Goal: Task Accomplishment & Management: Use online tool/utility

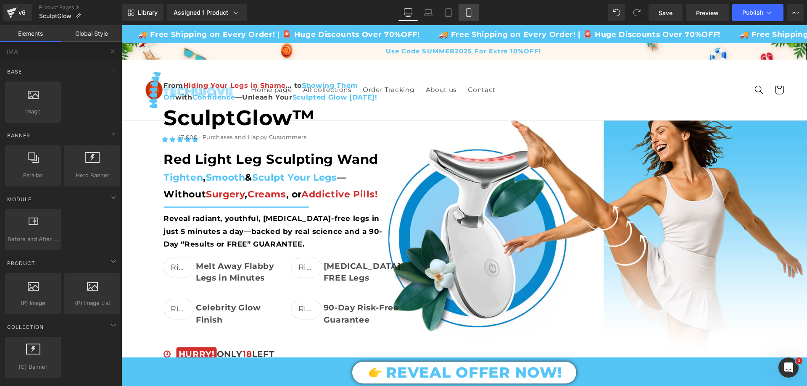
click at [474, 11] on link "Mobile" at bounding box center [469, 12] width 20 height 17
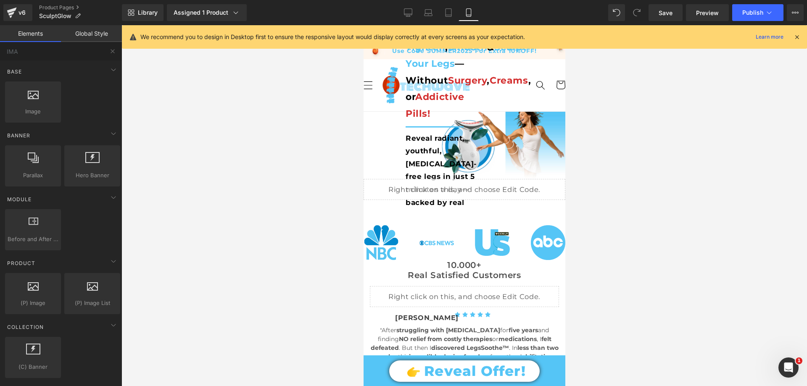
drag, startPoint x: 411, startPoint y: 13, endPoint x: 421, endPoint y: 23, distance: 14.0
click at [411, 13] on icon at bounding box center [408, 12] width 8 height 8
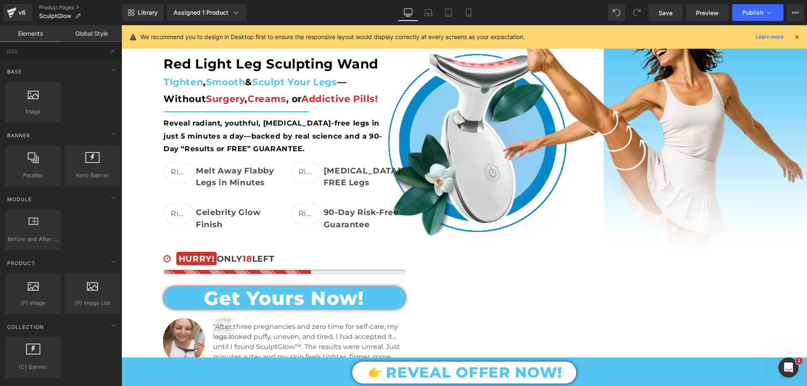
scroll to position [126, 0]
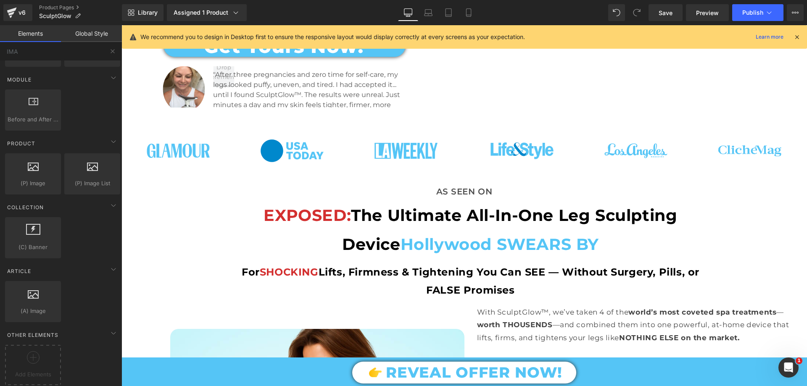
click at [175, 152] on img at bounding box center [178, 150] width 63 height 63
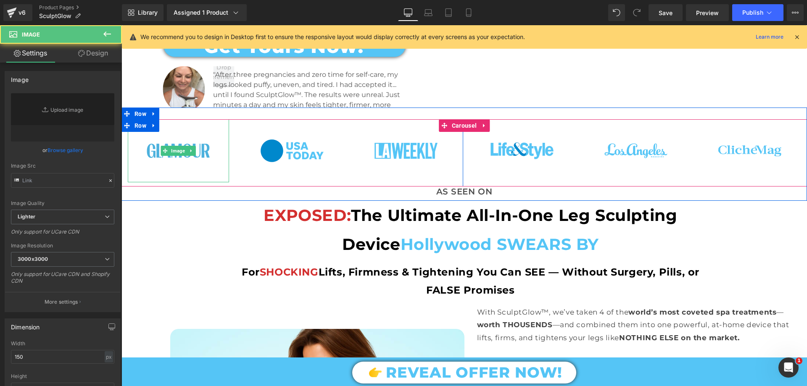
type input "[URL][DOMAIN_NAME]"
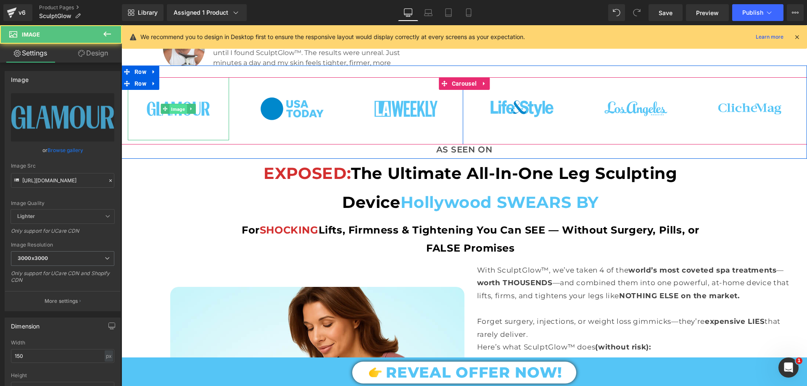
click at [177, 105] on span "Image" at bounding box center [178, 109] width 17 height 10
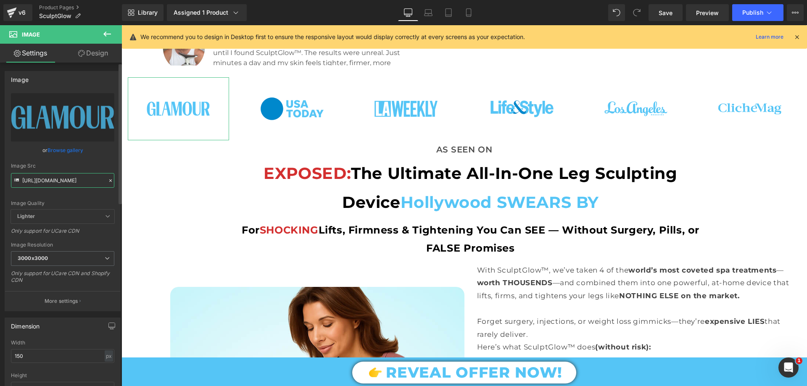
click at [71, 176] on input "[URL][DOMAIN_NAME]" at bounding box center [62, 180] width 103 height 15
click at [471, 12] on icon at bounding box center [468, 12] width 8 height 8
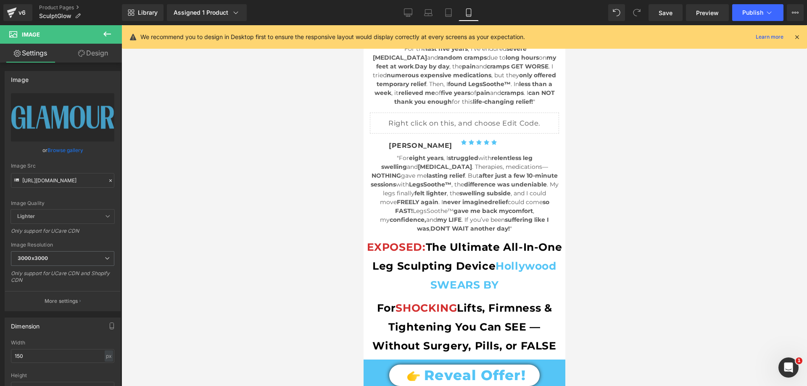
scroll to position [0, 0]
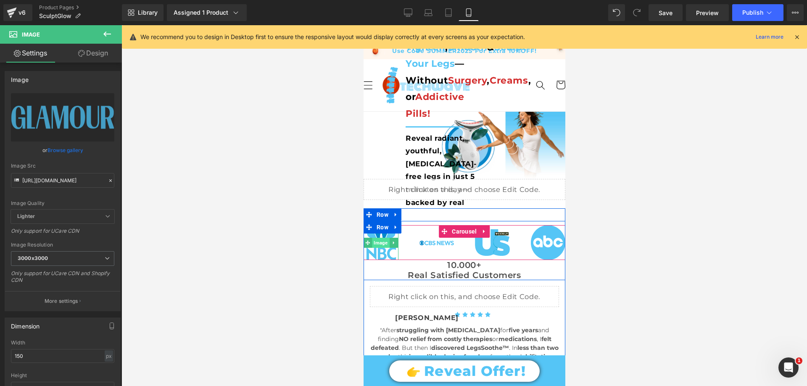
click at [379, 242] on span "Image" at bounding box center [380, 243] width 17 height 10
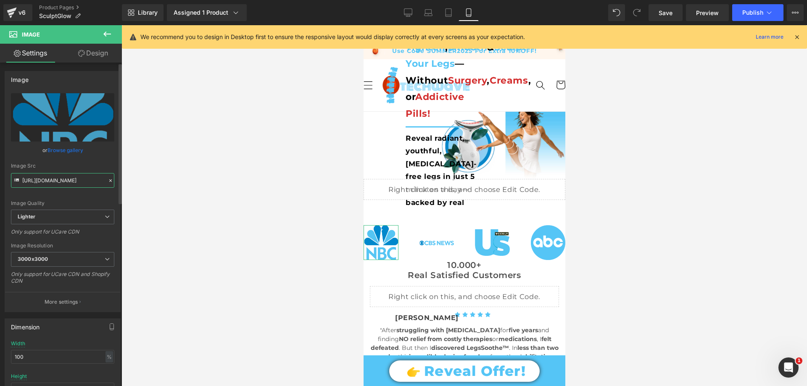
click at [53, 182] on input "[URL][DOMAIN_NAME]" at bounding box center [62, 180] width 103 height 15
paste input "[DOMAIN_NAME][URL]"
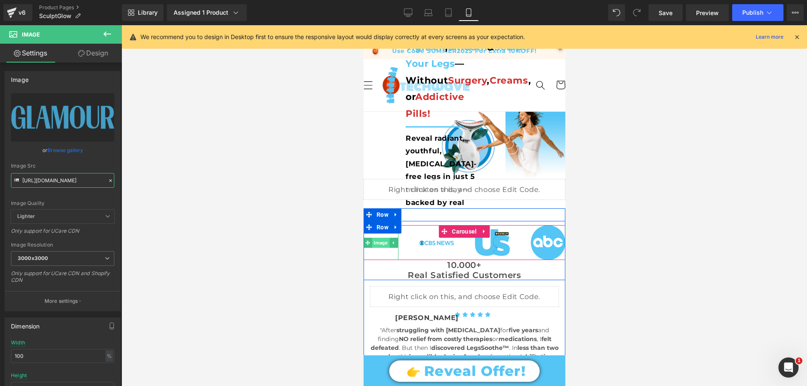
click at [383, 239] on span "Image" at bounding box center [380, 243] width 17 height 10
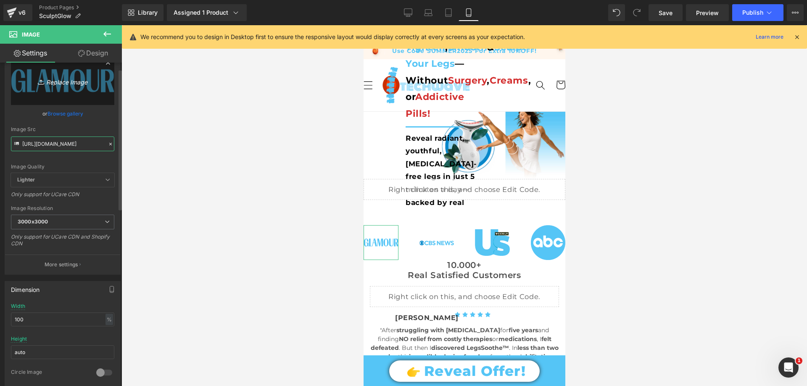
scroll to position [0, 0]
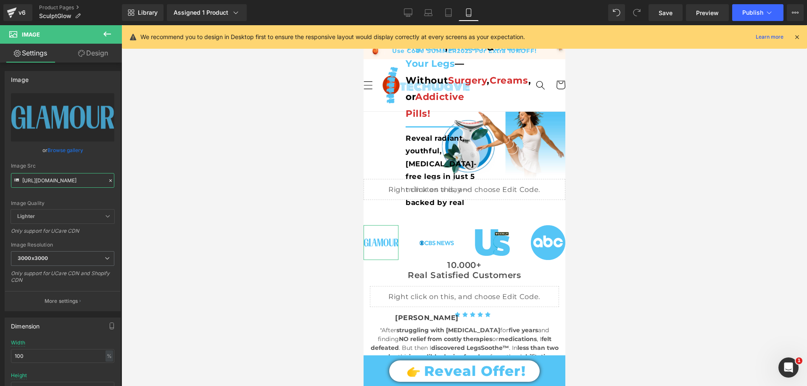
type input "[URL][DOMAIN_NAME]"
click at [103, 52] on link "Design" at bounding box center [93, 53] width 61 height 19
click at [0, 0] on div "Spacing" at bounding box center [0, 0] width 0 height 0
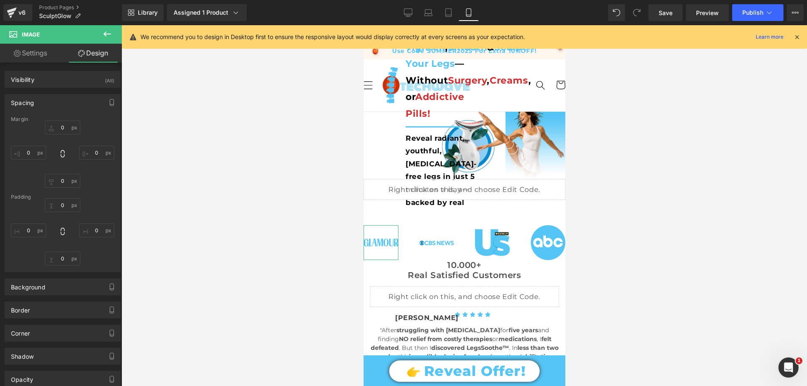
type input "0"
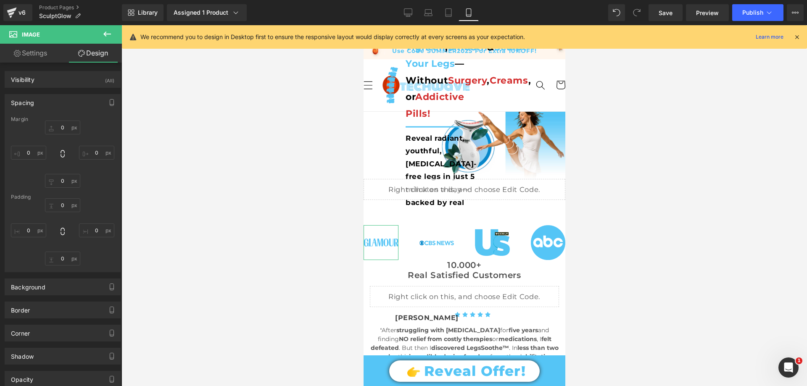
type input "0"
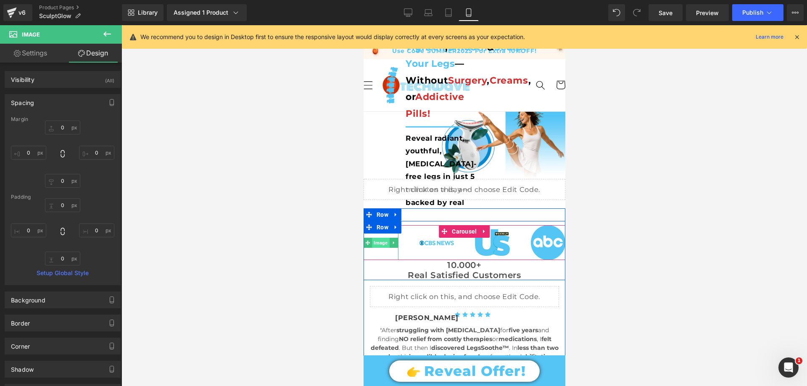
click at [375, 243] on span "Image" at bounding box center [380, 243] width 17 height 10
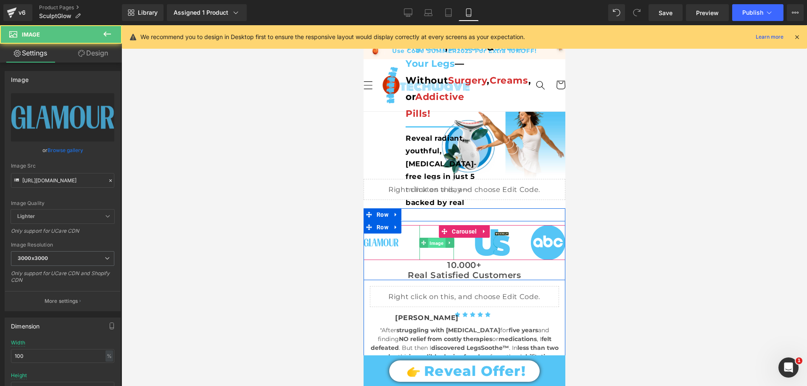
click at [432, 241] on span "Image" at bounding box center [435, 243] width 17 height 10
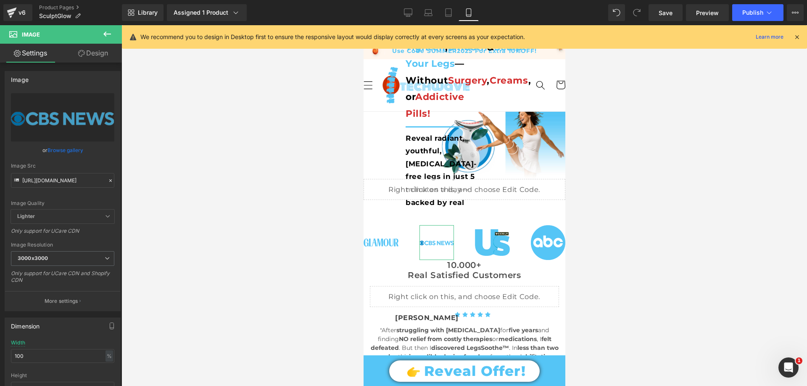
click at [88, 60] on link "Design" at bounding box center [93, 53] width 61 height 19
click at [0, 0] on div "Spacing" at bounding box center [0, 0] width 0 height 0
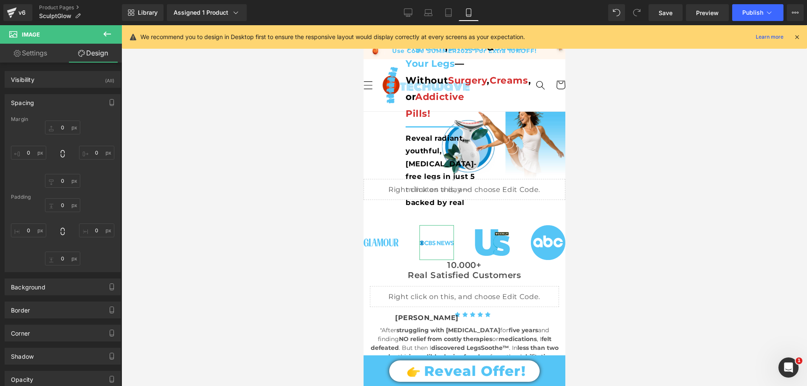
type input "0"
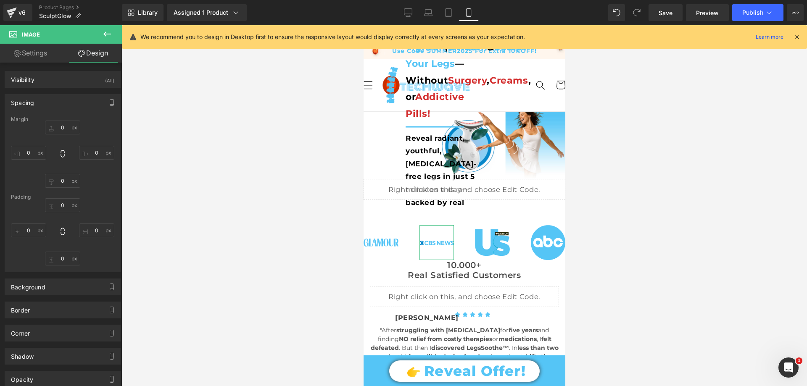
type input "0"
click at [45, 102] on div "Spacing" at bounding box center [62, 103] width 115 height 16
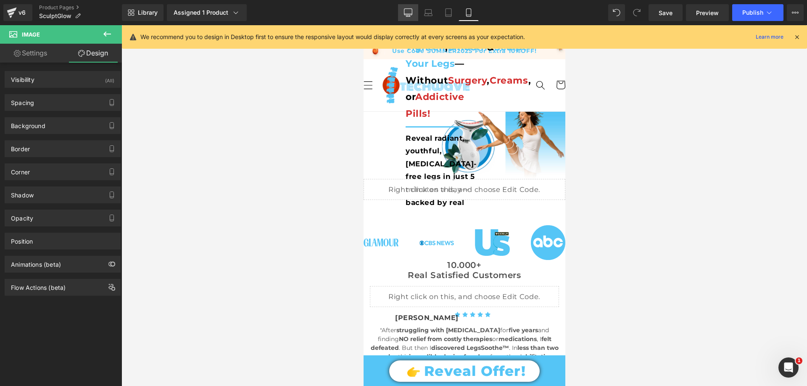
drag, startPoint x: 408, startPoint y: 6, endPoint x: 247, endPoint y: 117, distance: 195.2
click at [408, 6] on link "Desktop" at bounding box center [408, 12] width 20 height 17
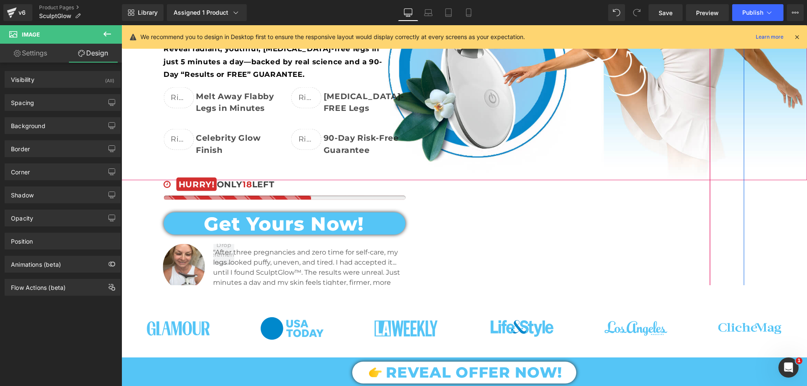
scroll to position [210, 0]
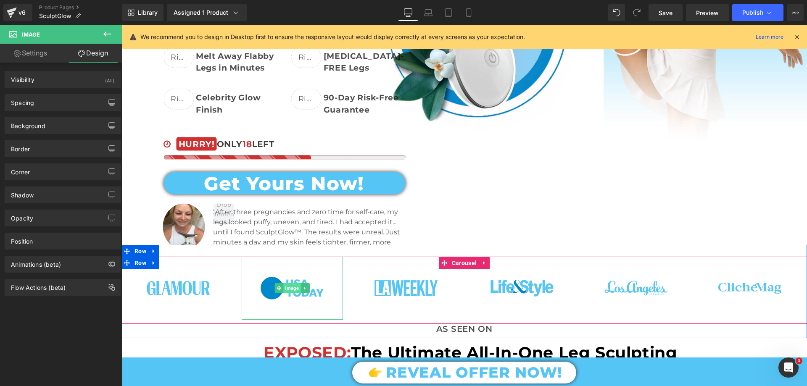
click at [290, 283] on span "Image" at bounding box center [292, 288] width 17 height 10
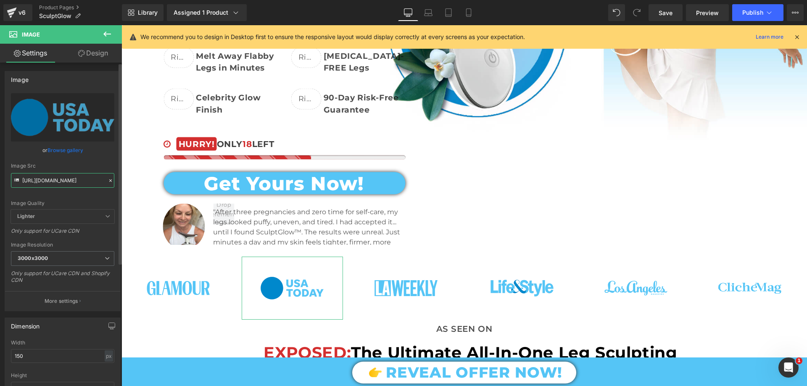
click at [57, 180] on input "[URL][DOMAIN_NAME]" at bounding box center [62, 180] width 103 height 15
click at [469, 13] on icon at bounding box center [468, 12] width 8 height 8
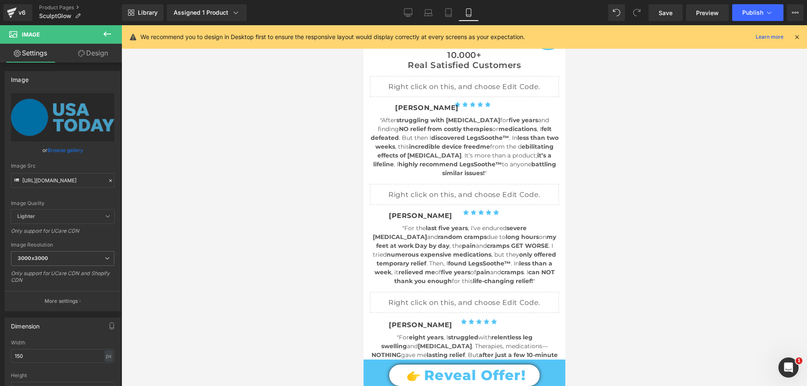
scroll to position [0, 0]
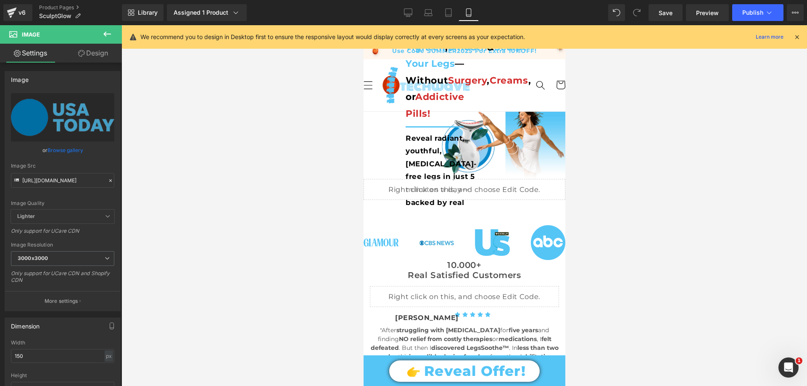
click at [431, 243] on div "Image" at bounding box center [436, 242] width 35 height 35
click at [79, 183] on input "[URL][DOMAIN_NAME]" at bounding box center [62, 180] width 103 height 15
type input "[URL][DOMAIN_NAME]"
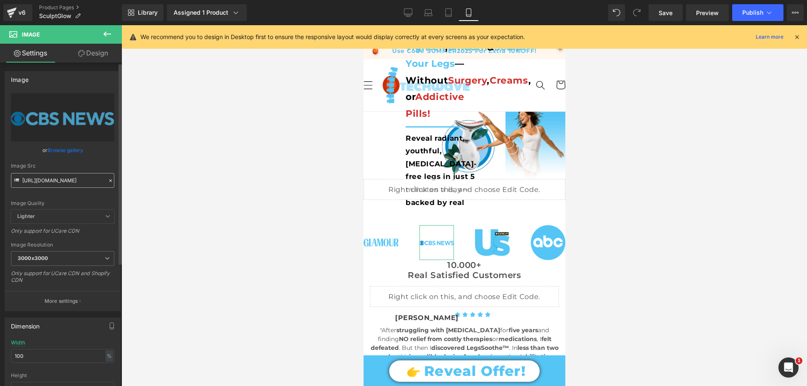
scroll to position [0, 179]
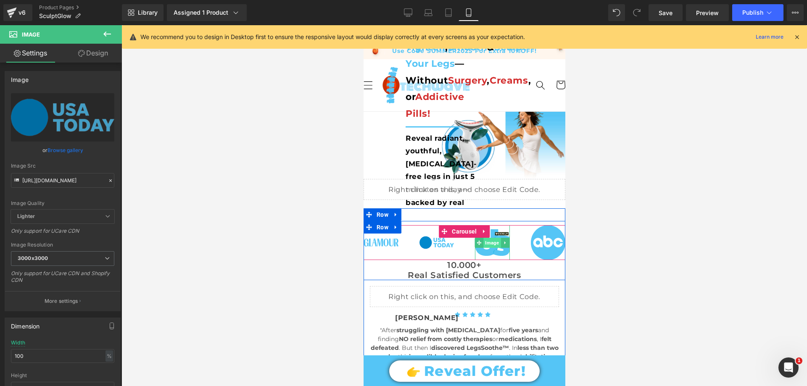
click at [483, 241] on span "Image" at bounding box center [491, 243] width 17 height 10
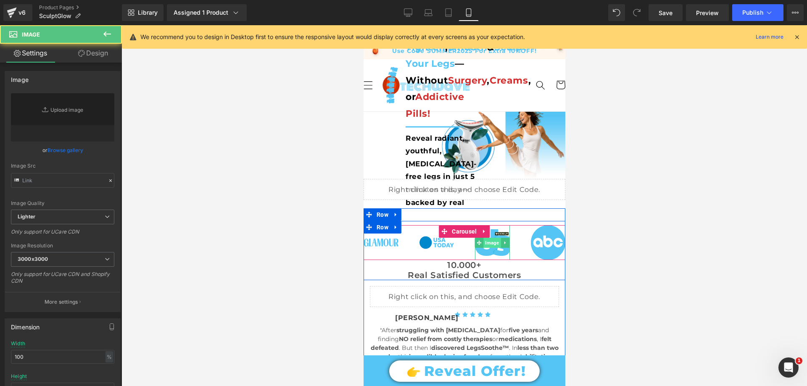
type input "[URL][DOMAIN_NAME]"
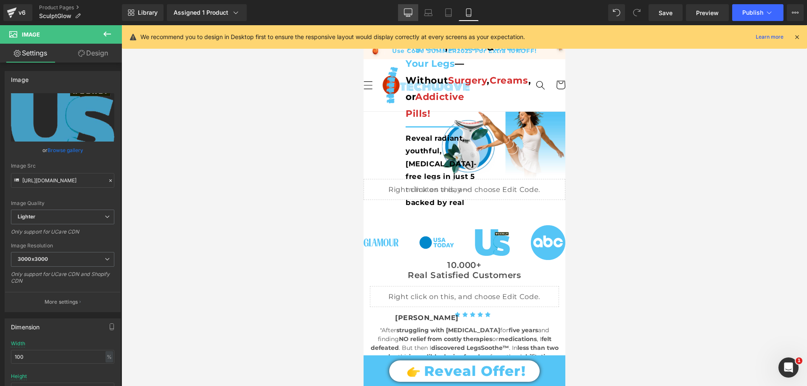
click at [409, 16] on icon at bounding box center [408, 16] width 4 height 0
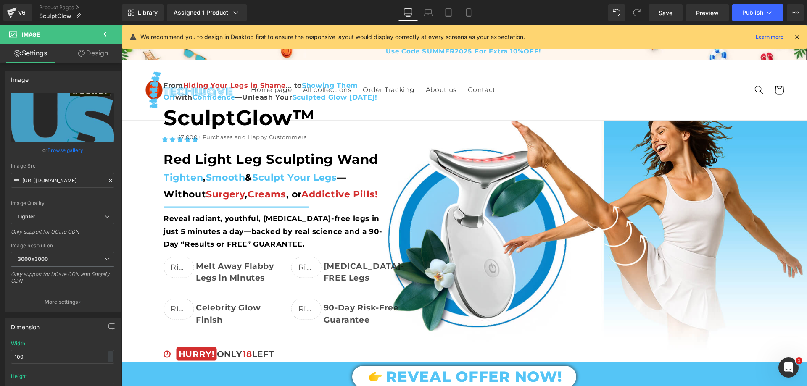
type input "auto"
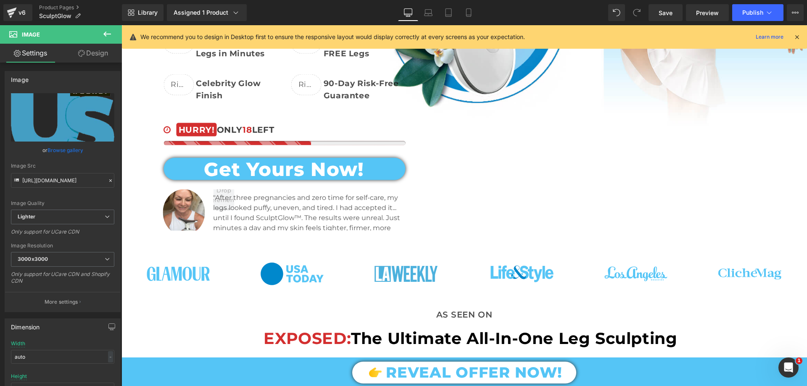
scroll to position [336, 0]
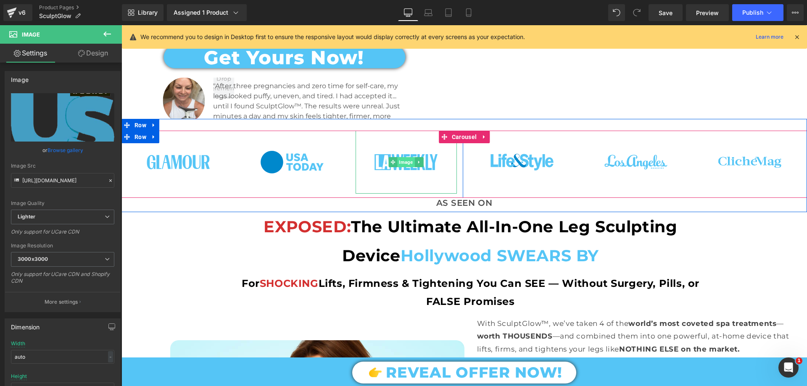
click at [404, 158] on span "Image" at bounding box center [406, 162] width 17 height 10
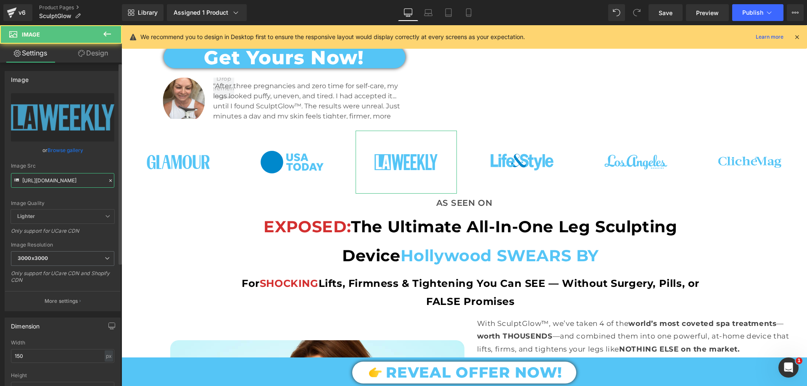
click at [80, 185] on input "[URL][DOMAIN_NAME]" at bounding box center [62, 180] width 103 height 15
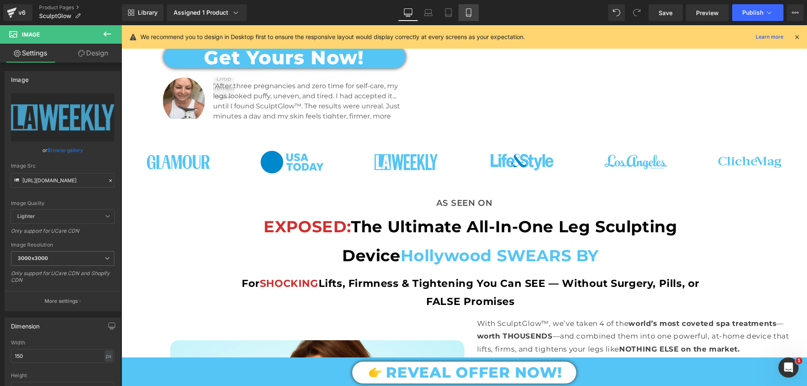
click at [475, 14] on link "Mobile" at bounding box center [469, 12] width 20 height 17
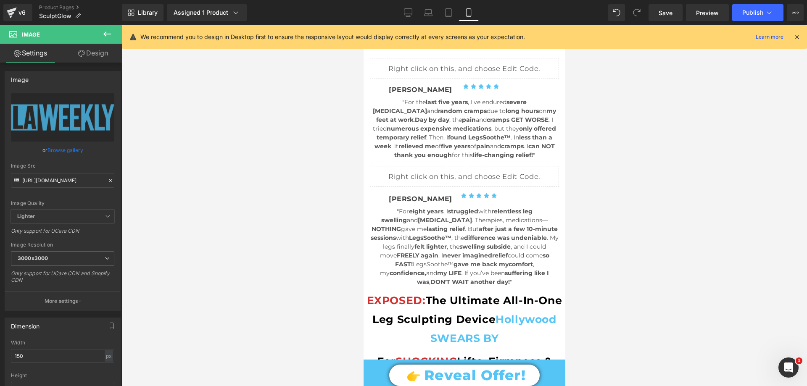
scroll to position [0, 0]
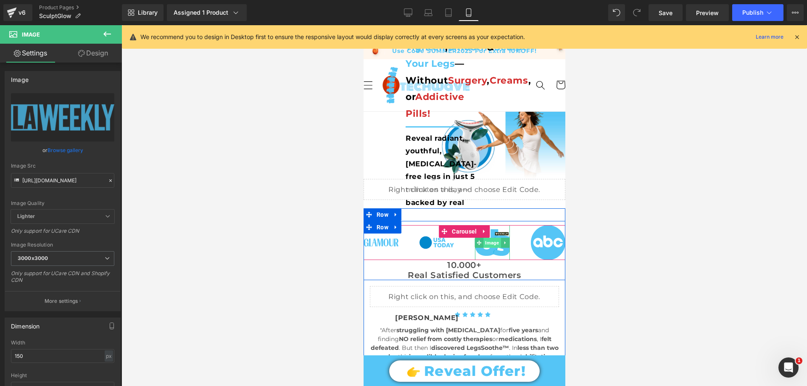
click at [490, 241] on span "Image" at bounding box center [491, 243] width 17 height 10
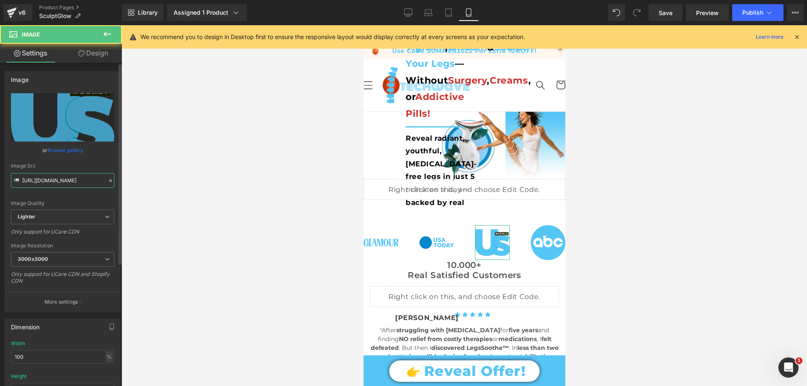
click at [58, 183] on input "[URL][DOMAIN_NAME]" at bounding box center [62, 180] width 103 height 15
paste input "[DOMAIN_NAME][URL]"
type input "[URL][DOMAIN_NAME]"
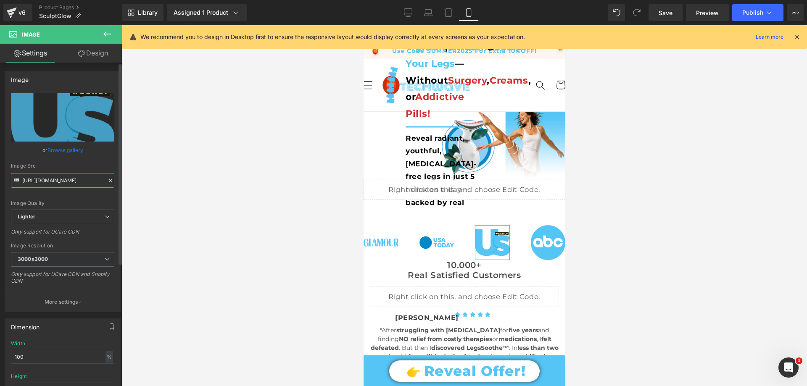
scroll to position [0, 169]
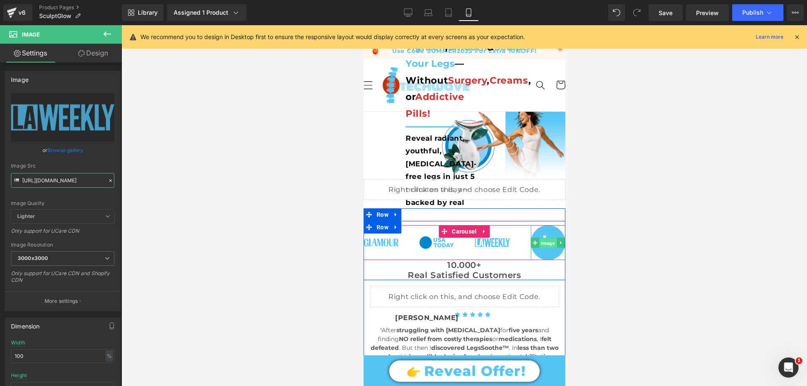
drag, startPoint x: 543, startPoint y: 243, endPoint x: 599, endPoint y: 61, distance: 191.3
click at [543, 243] on span "Image" at bounding box center [547, 243] width 17 height 10
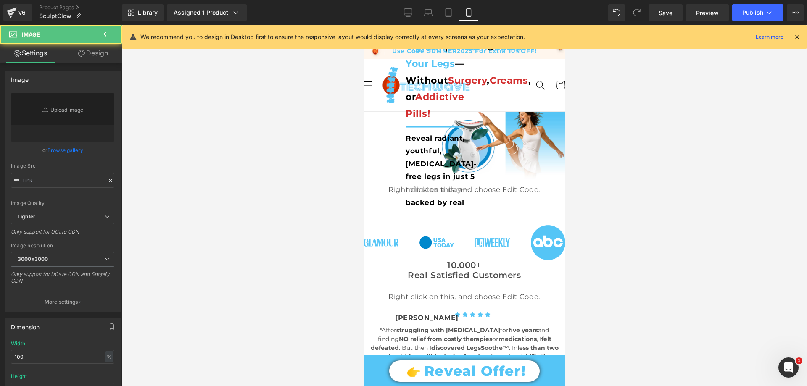
type input "[URL][DOMAIN_NAME]"
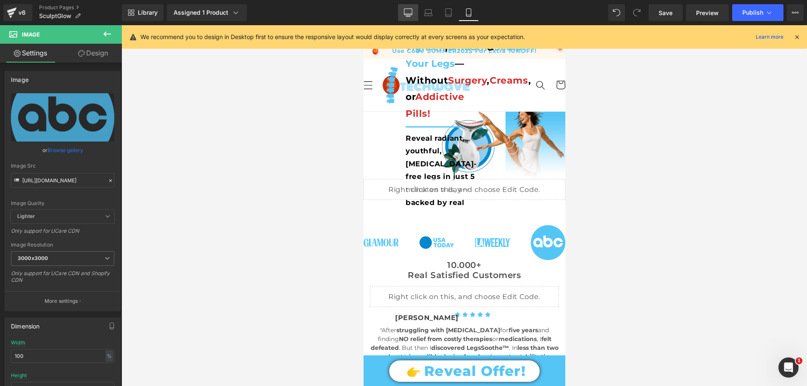
drag, startPoint x: 411, startPoint y: 16, endPoint x: 287, endPoint y: 141, distance: 175.3
click at [411, 16] on icon at bounding box center [408, 12] width 8 height 8
type input "auto"
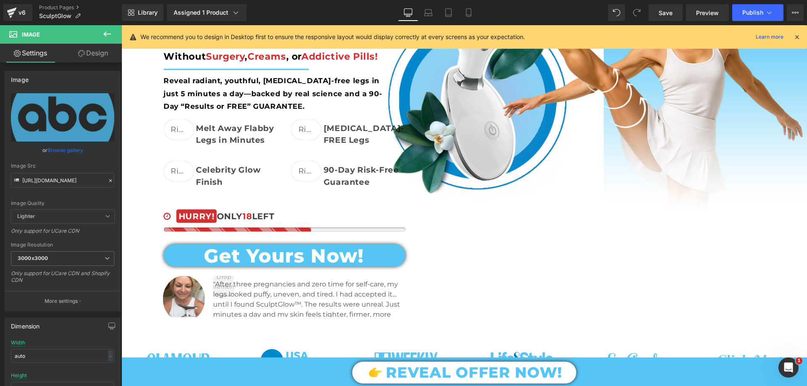
scroll to position [252, 0]
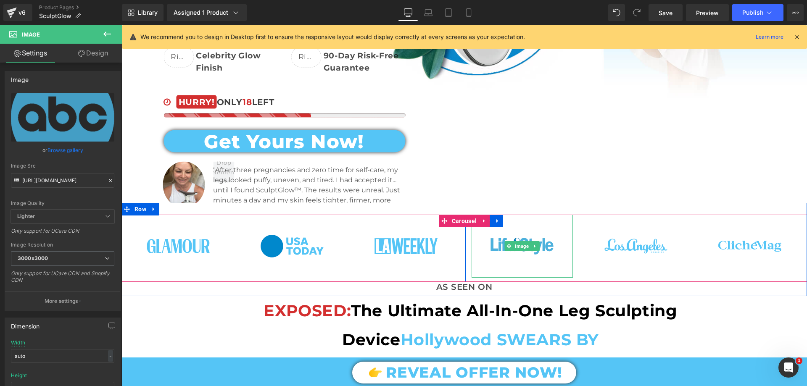
click at [522, 241] on span "Image" at bounding box center [522, 246] width 17 height 10
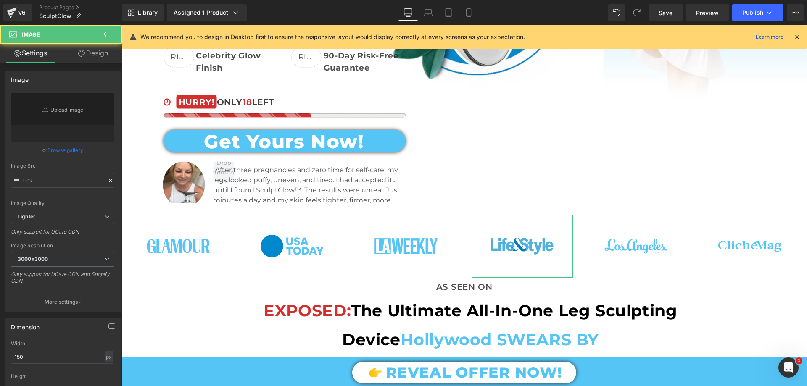
type input "[URL][DOMAIN_NAME]"
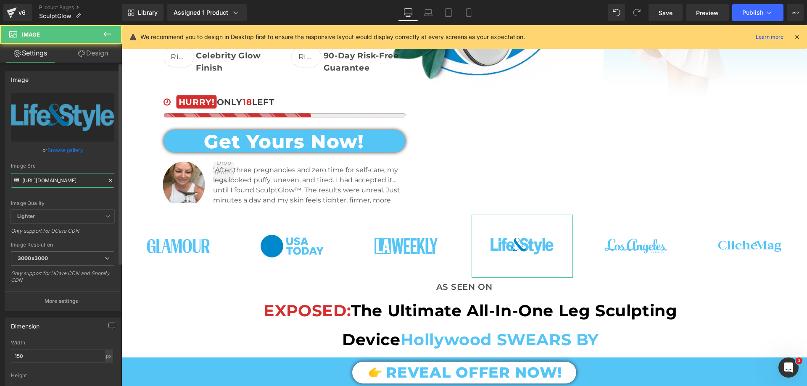
click at [85, 182] on input "[URL][DOMAIN_NAME]" at bounding box center [62, 180] width 103 height 15
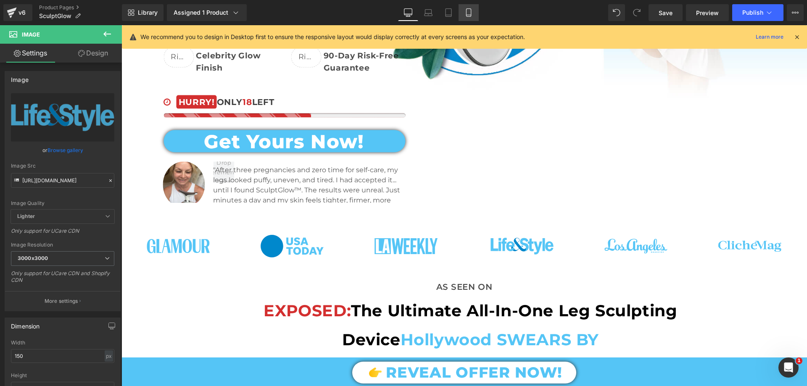
drag, startPoint x: 474, startPoint y: 13, endPoint x: 102, endPoint y: 45, distance: 373.8
click at [474, 12] on link "Mobile" at bounding box center [469, 12] width 20 height 17
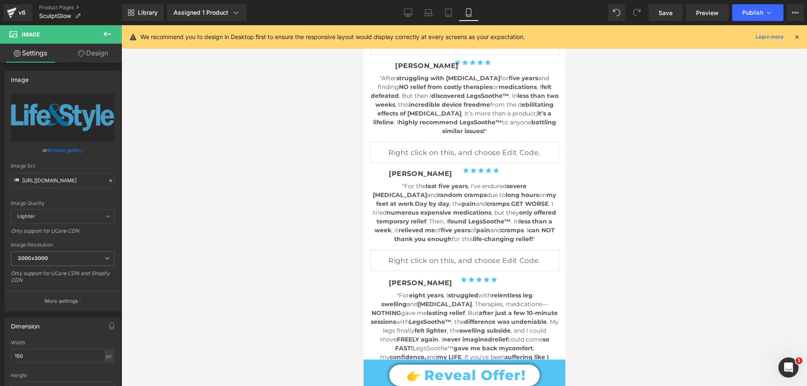
scroll to position [0, 0]
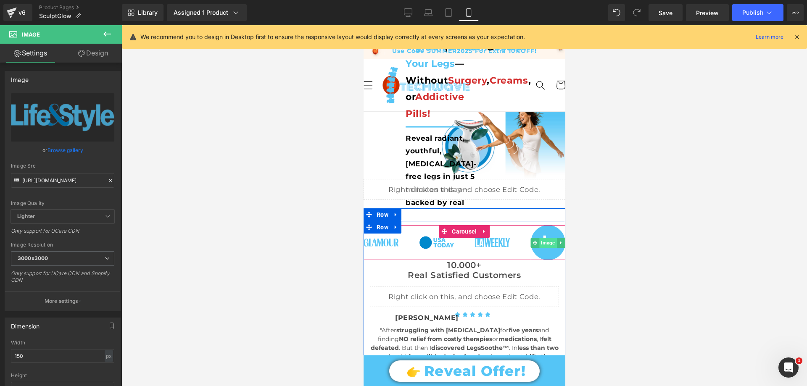
click at [547, 241] on span "Image" at bounding box center [547, 243] width 17 height 10
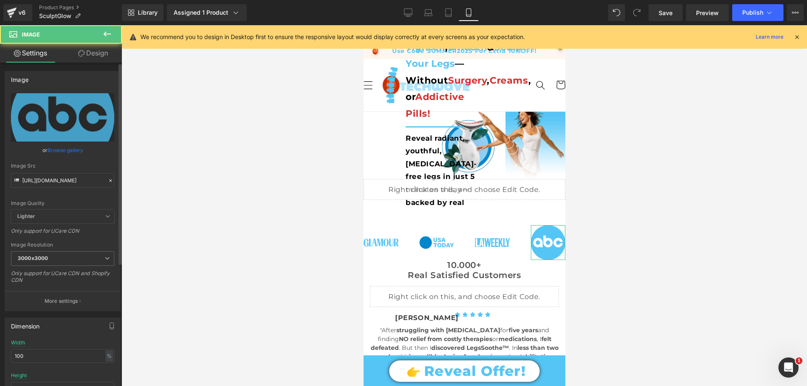
click at [71, 168] on div "Image Src" at bounding box center [62, 166] width 103 height 6
click at [74, 174] on input "[URL][DOMAIN_NAME]" at bounding box center [62, 180] width 103 height 15
paste input "LifeStyle_Blue_3000x3000.png?v=1755282133"
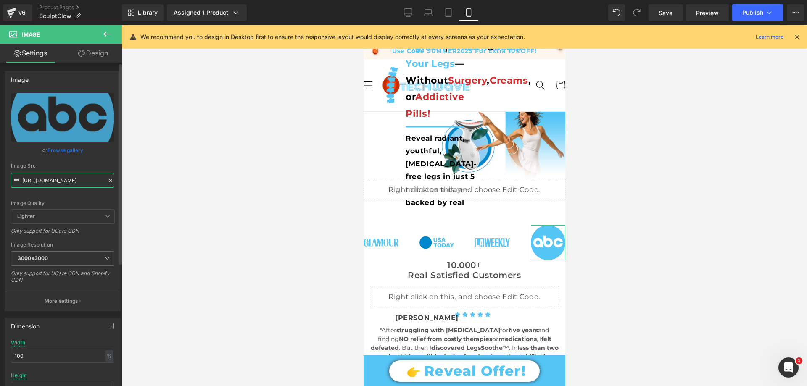
type input "[URL][DOMAIN_NAME]"
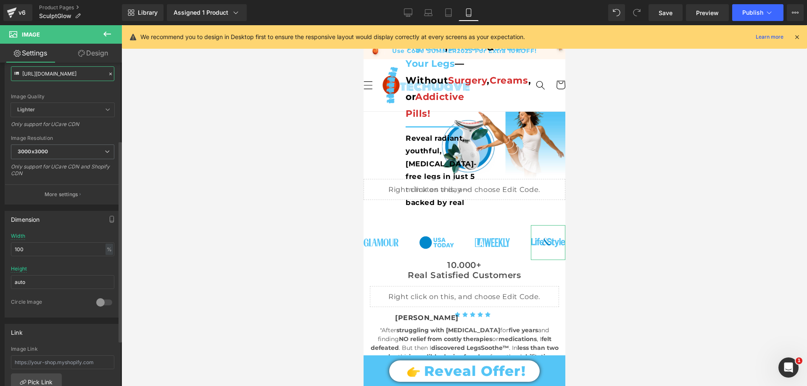
scroll to position [126, 0]
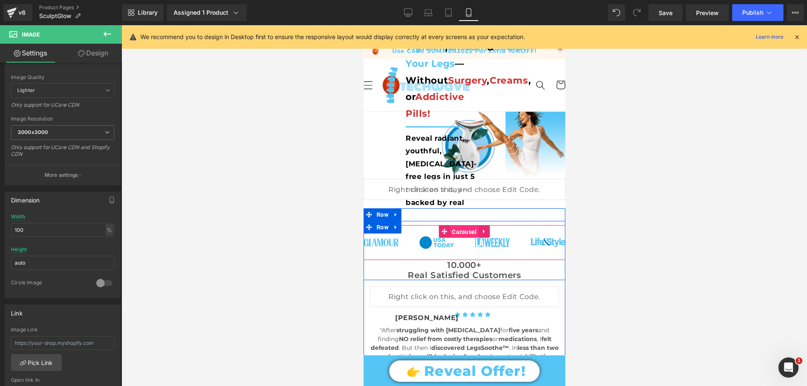
click at [458, 229] on span "Carousel" at bounding box center [463, 232] width 29 height 13
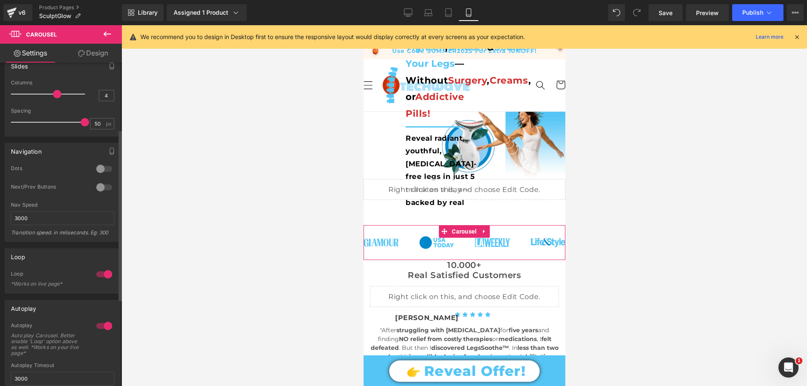
click at [100, 186] on div at bounding box center [104, 187] width 20 height 13
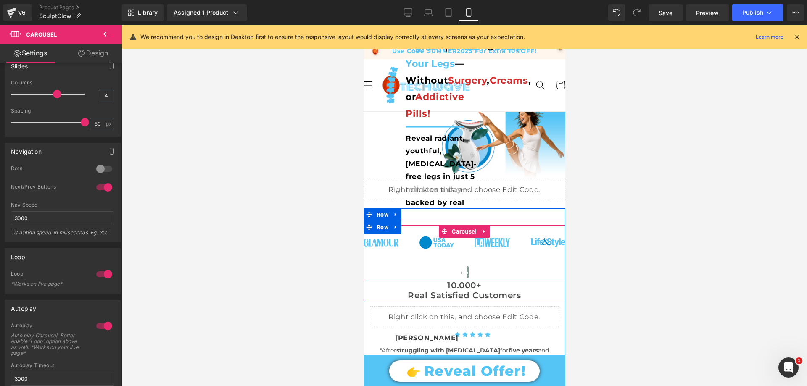
click at [466, 271] on span "›" at bounding box center [467, 272] width 2 height 8
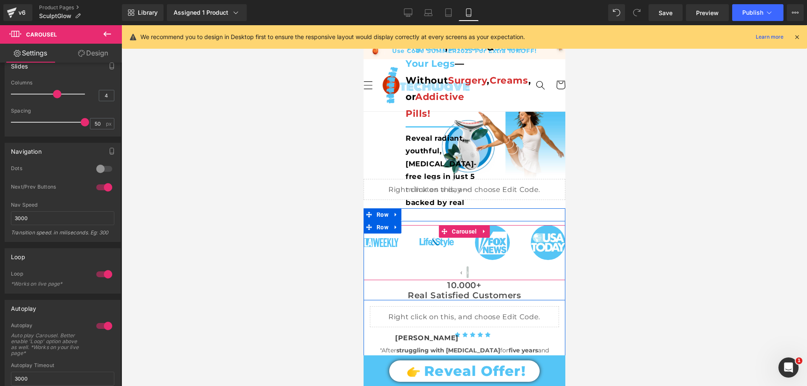
click at [466, 271] on span "›" at bounding box center [467, 272] width 2 height 8
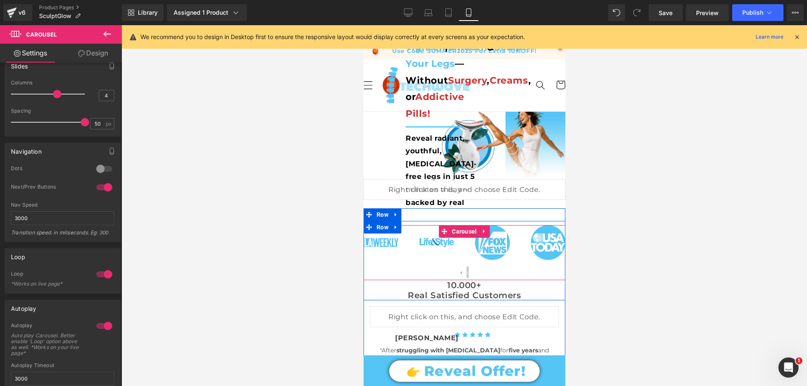
click at [466, 271] on span "›" at bounding box center [467, 272] width 2 height 8
click at [489, 239] on span "Image" at bounding box center [491, 243] width 17 height 10
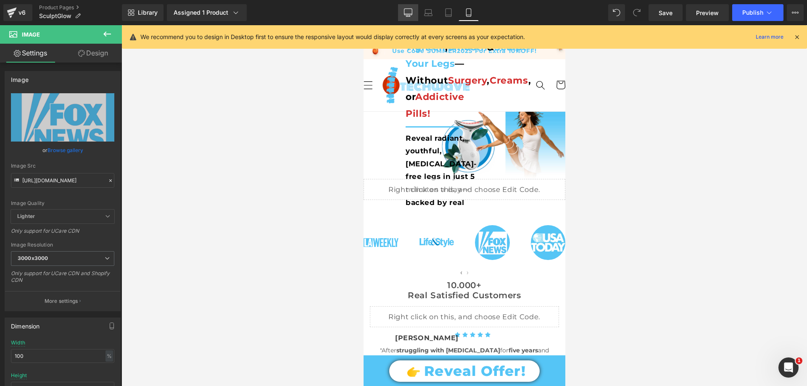
drag, startPoint x: 408, startPoint y: 16, endPoint x: 292, endPoint y: 37, distance: 117.7
click at [408, 16] on icon at bounding box center [408, 16] width 4 height 0
type input "auto"
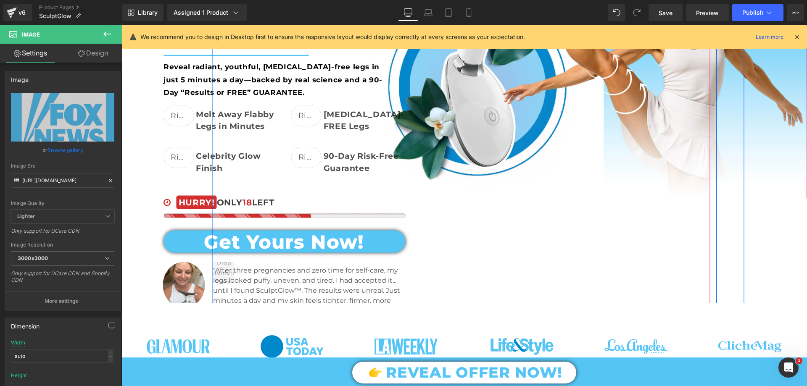
scroll to position [252, 0]
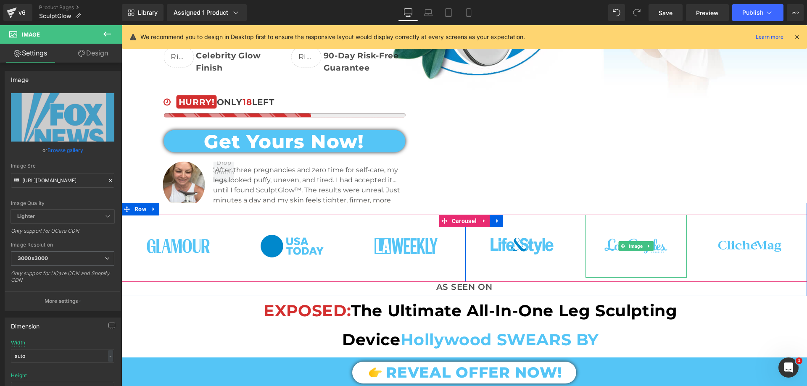
click at [627, 247] on span "Image" at bounding box center [635, 246] width 17 height 10
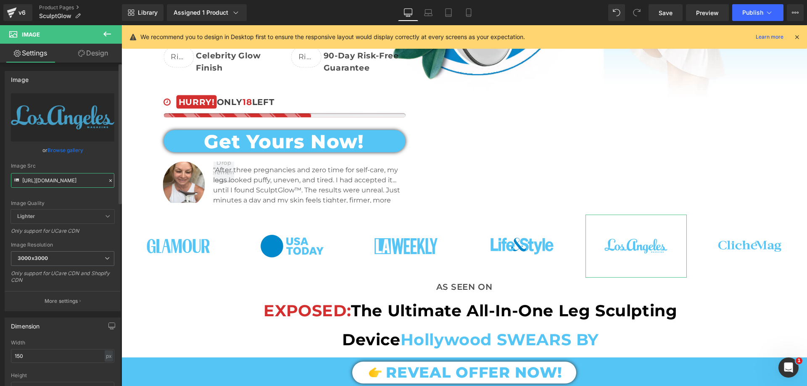
click at [66, 182] on input "[URL][DOMAIN_NAME]" at bounding box center [62, 180] width 103 height 15
drag, startPoint x: 471, startPoint y: 9, endPoint x: 114, endPoint y: 211, distance: 409.5
click at [471, 9] on icon at bounding box center [468, 13] width 5 height 8
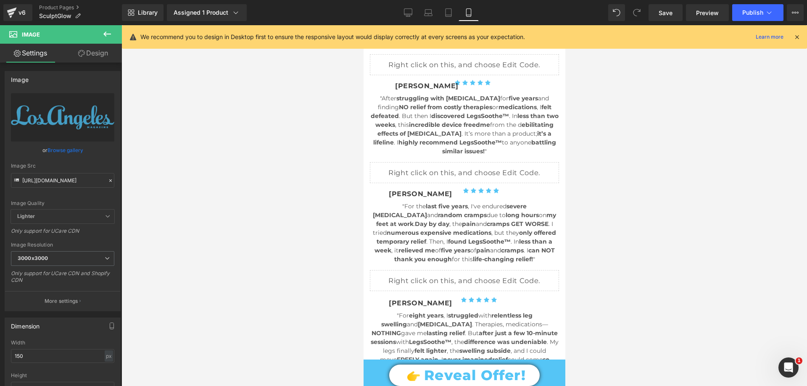
scroll to position [0, 0]
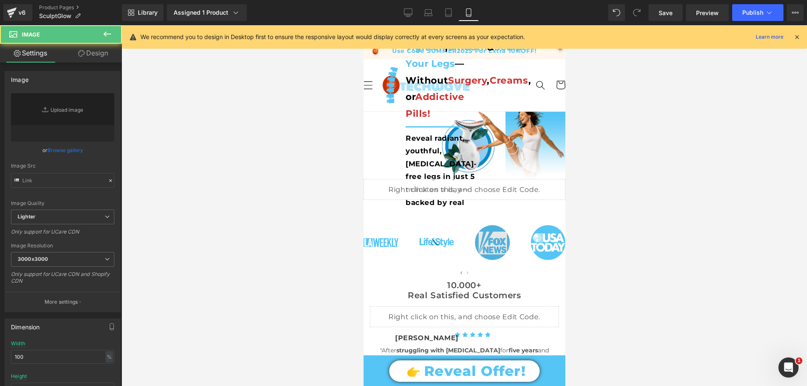
click at [482, 239] on div "Image" at bounding box center [491, 242] width 35 height 35
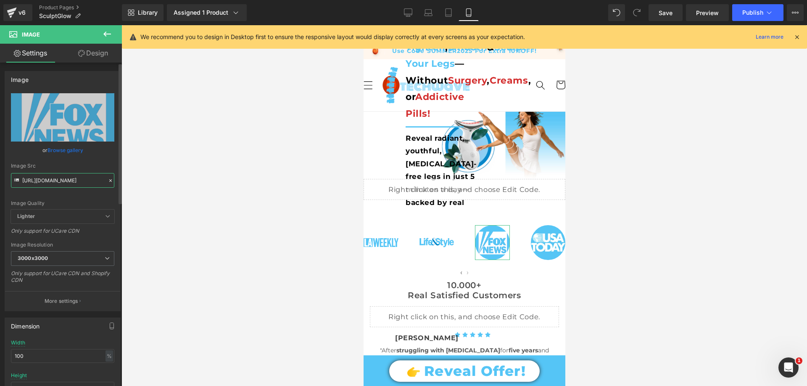
click at [65, 178] on input "[URL][DOMAIN_NAME]" at bounding box center [62, 180] width 103 height 15
paste input "Los_Angeles_Magazine_3000x3000.png?v=1755282123"
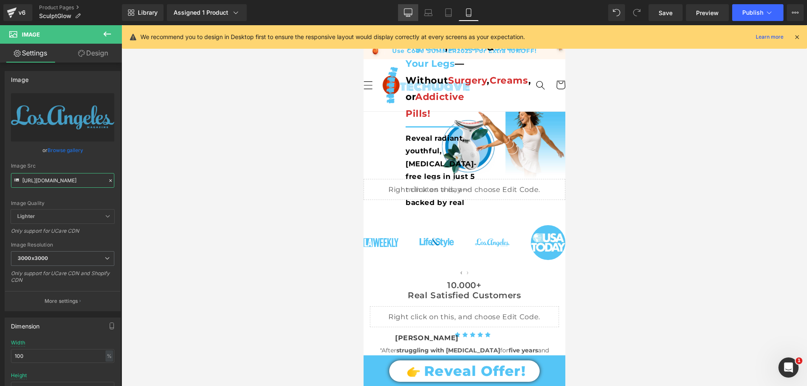
type input "[URL][DOMAIN_NAME]"
click at [408, 17] on link "Desktop" at bounding box center [408, 12] width 20 height 17
type input "auto"
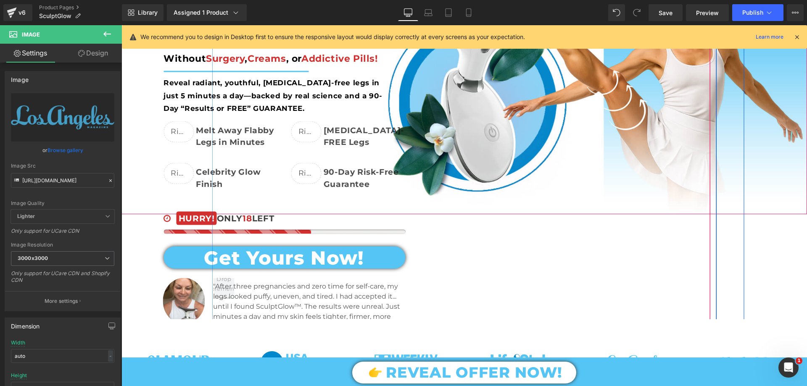
scroll to position [210, 0]
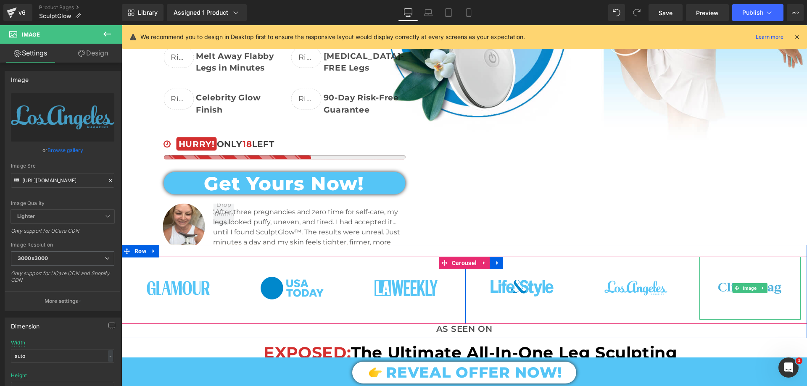
click at [738, 279] on img at bounding box center [749, 288] width 63 height 63
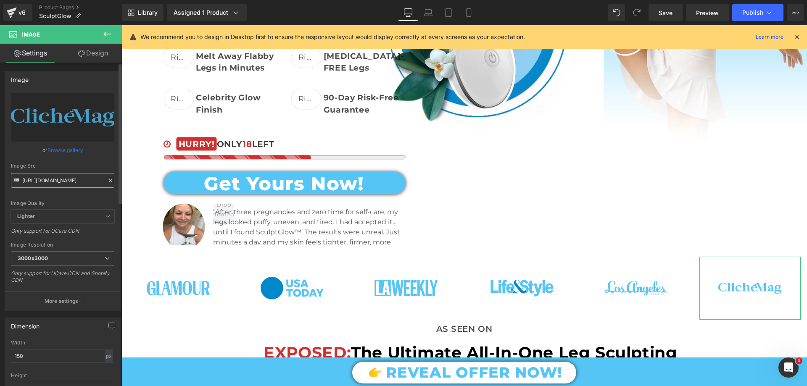
click at [68, 176] on input "[URL][DOMAIN_NAME]" at bounding box center [62, 180] width 103 height 15
drag, startPoint x: 466, startPoint y: 17, endPoint x: 164, endPoint y: 177, distance: 341.2
click at [466, 17] on link "Mobile" at bounding box center [469, 12] width 20 height 17
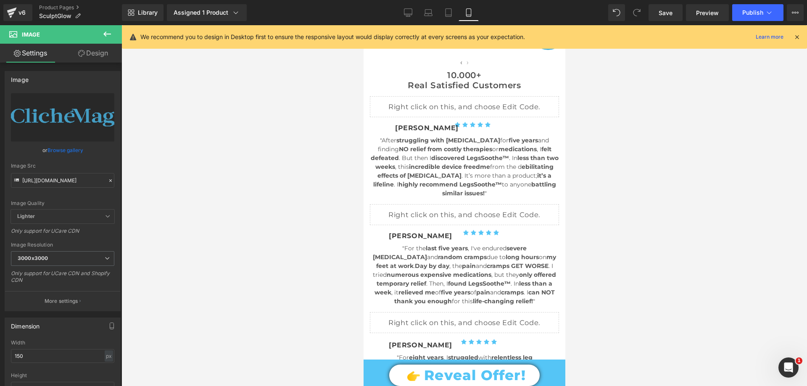
scroll to position [0, 0]
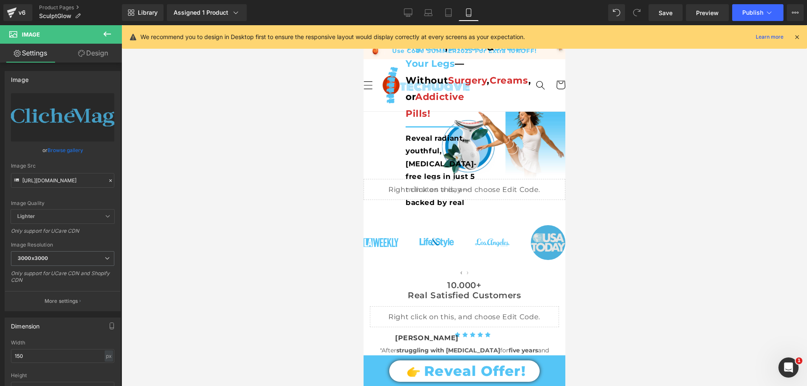
click at [549, 241] on div "Image" at bounding box center [547, 242] width 35 height 35
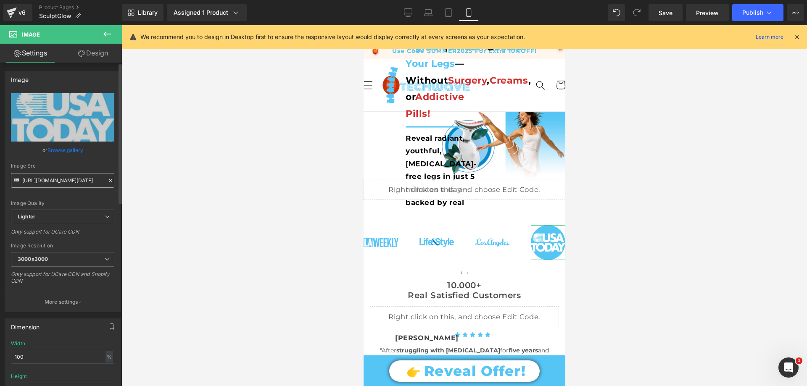
click at [88, 175] on input "[URL][DOMAIN_NAME][DATE]" at bounding box center [62, 180] width 103 height 15
type input "[URL][DOMAIN_NAME]"
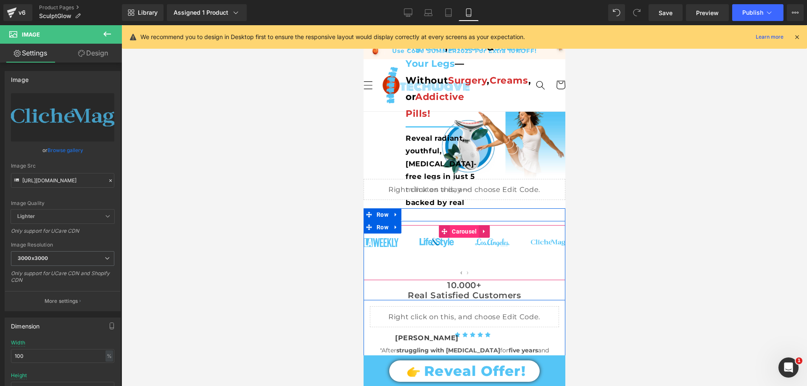
click at [462, 232] on span "Carousel" at bounding box center [463, 231] width 29 height 13
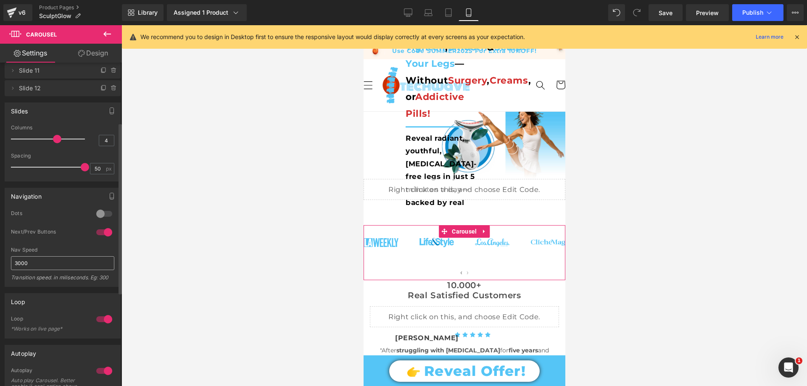
scroll to position [126, 0]
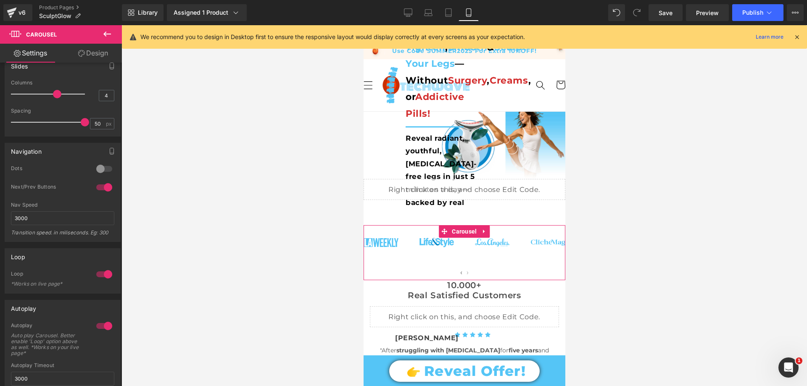
drag, startPoint x: 107, startPoint y: 188, endPoint x: 307, endPoint y: 224, distance: 203.7
click at [107, 188] on div at bounding box center [104, 187] width 20 height 13
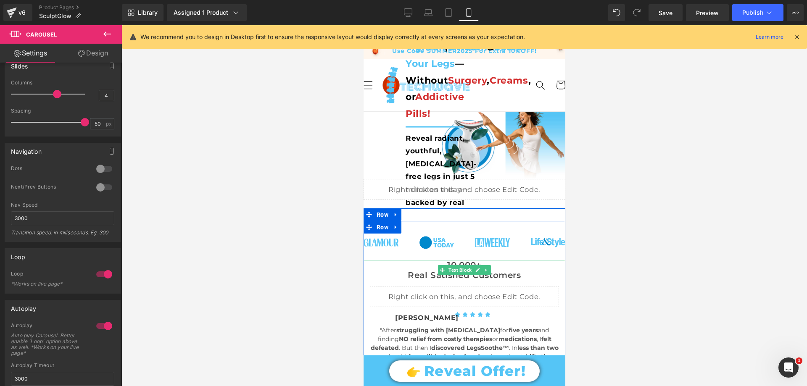
click at [475, 268] on icon at bounding box center [477, 270] width 5 height 5
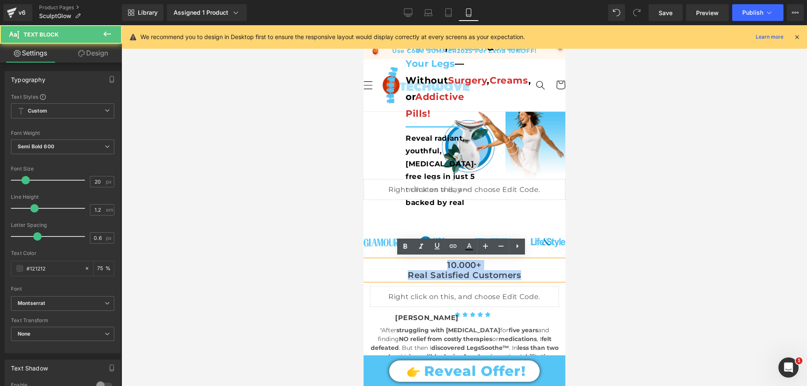
drag, startPoint x: 426, startPoint y: 268, endPoint x: 417, endPoint y: 261, distance: 10.5
click at [417, 261] on div "10.000+ Real Satisfied Customers" at bounding box center [464, 270] width 202 height 20
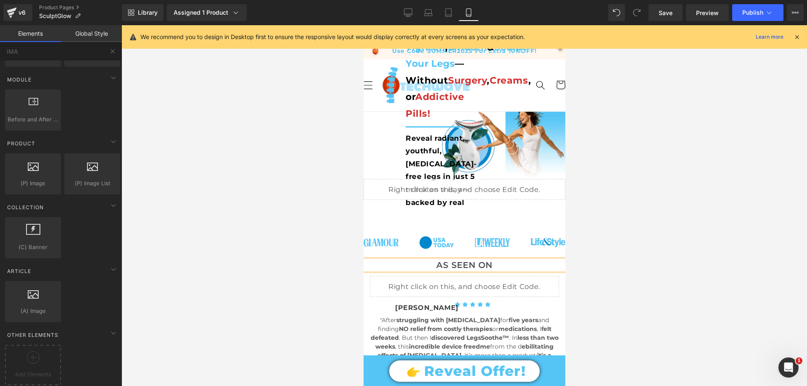
click at [297, 188] on div at bounding box center [463, 205] width 685 height 361
click at [405, 10] on icon at bounding box center [408, 12] width 8 height 8
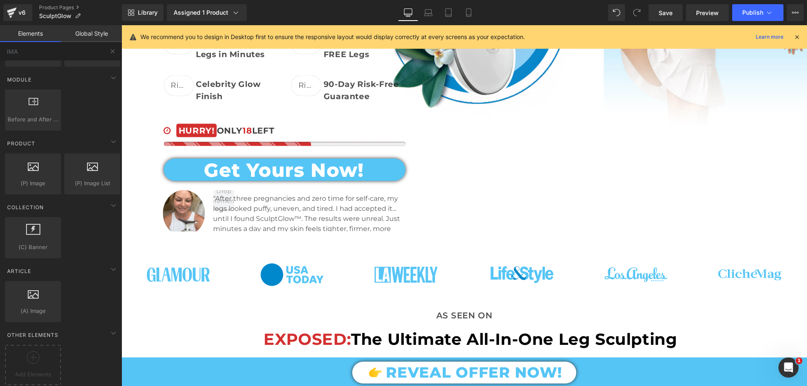
scroll to position [179, 0]
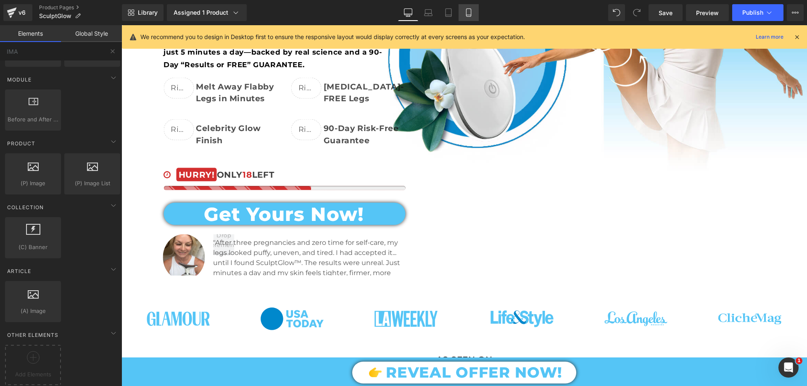
drag, startPoint x: 470, startPoint y: 9, endPoint x: 70, endPoint y: 87, distance: 408.0
click at [470, 9] on icon at bounding box center [468, 13] width 5 height 8
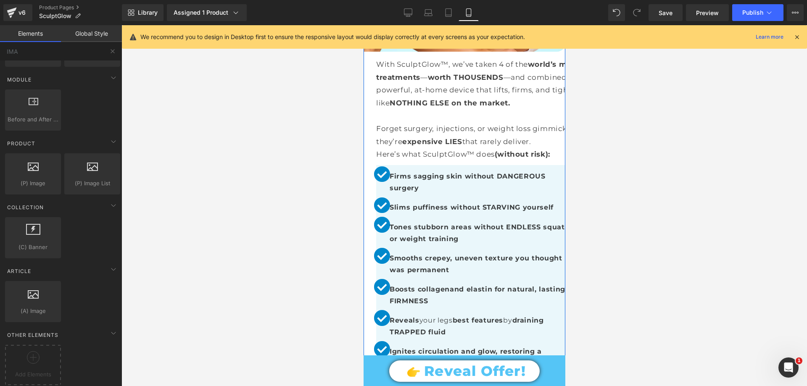
scroll to position [967, 0]
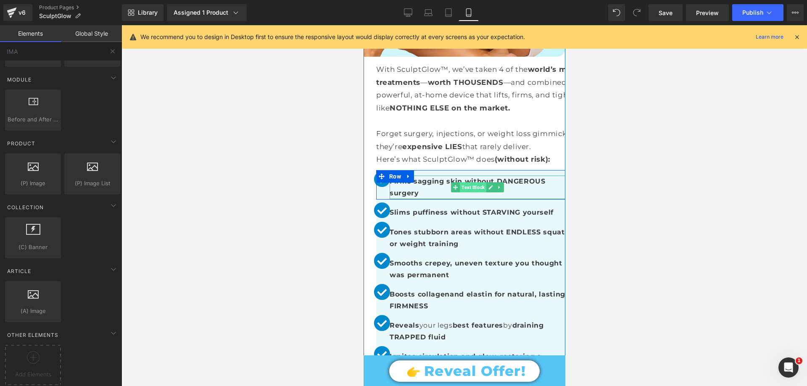
click at [474, 182] on span "Text Block" at bounding box center [472, 187] width 26 height 10
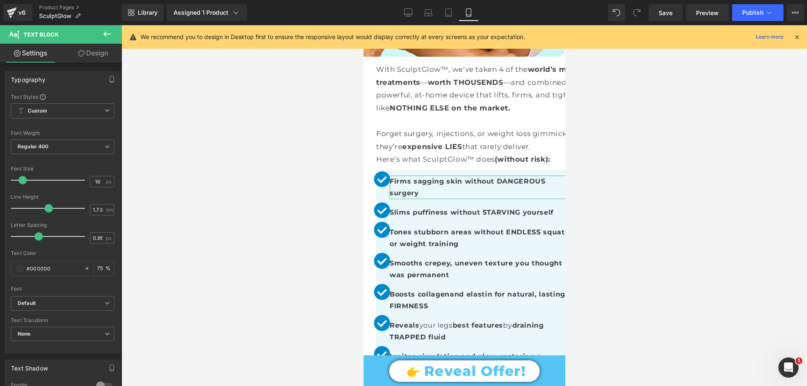
click at [88, 53] on link "Design" at bounding box center [93, 53] width 61 height 19
click at [32, 50] on link "Settings" at bounding box center [30, 53] width 61 height 19
type input "75"
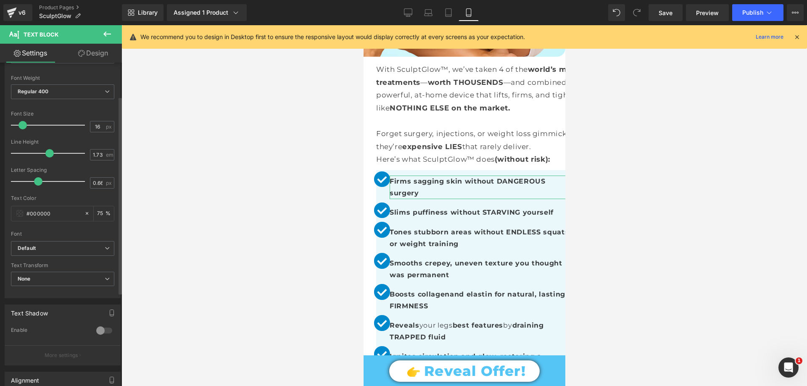
scroll to position [40, 0]
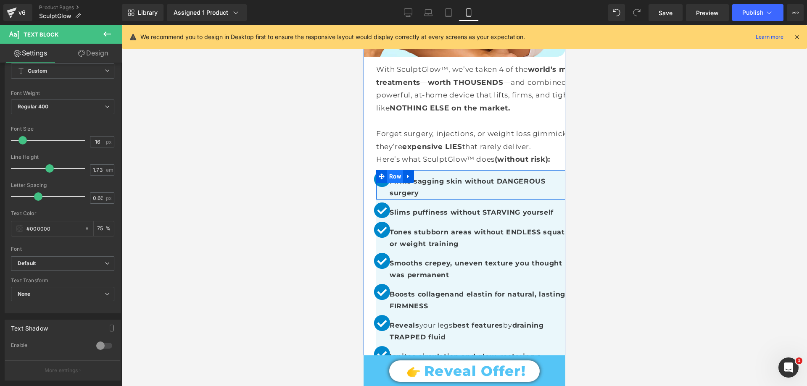
click at [397, 171] on span "Row" at bounding box center [394, 176] width 13 height 10
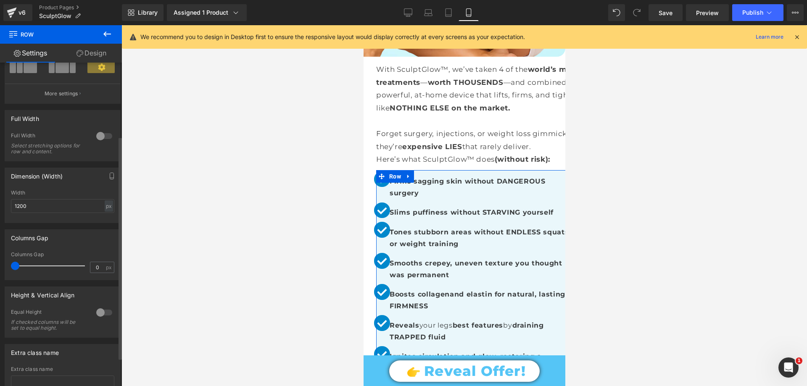
scroll to position [148, 0]
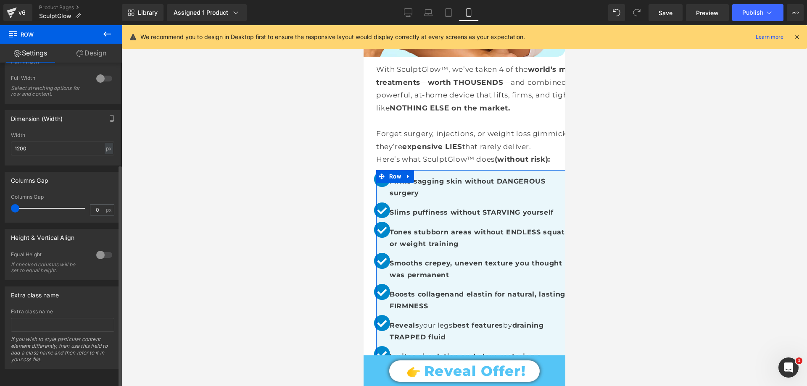
drag, startPoint x: 16, startPoint y: 201, endPoint x: 11, endPoint y: 203, distance: 5.1
click at [11, 204] on span at bounding box center [15, 208] width 8 height 8
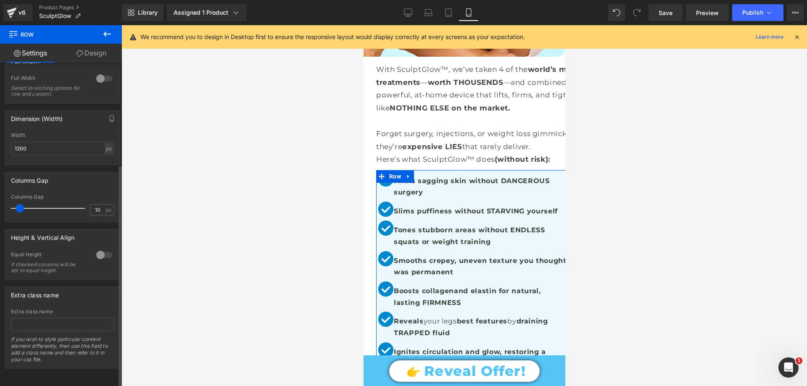
drag, startPoint x: 27, startPoint y: 198, endPoint x: 19, endPoint y: 203, distance: 8.7
click at [19, 204] on span at bounding box center [20, 208] width 8 height 8
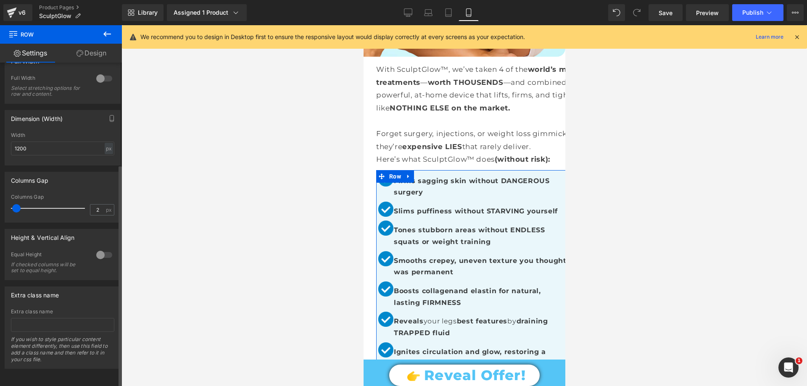
type input "0"
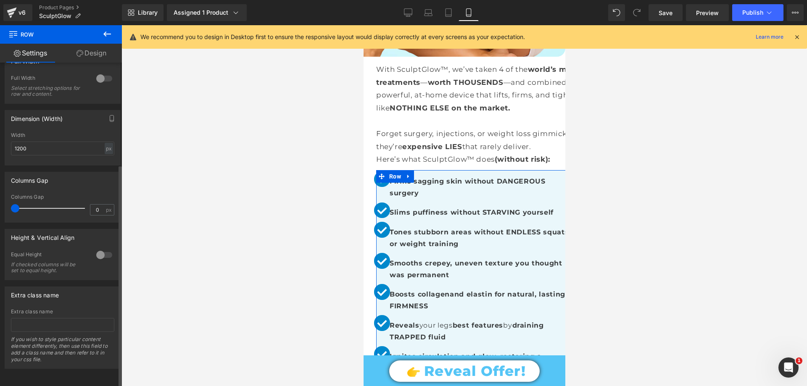
drag, startPoint x: 21, startPoint y: 199, endPoint x: 17, endPoint y: 205, distance: 7.5
click at [17, 205] on span at bounding box center [15, 208] width 8 height 8
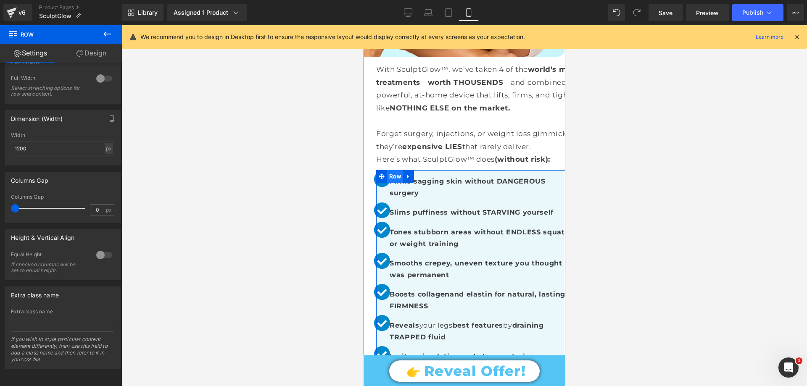
click at [401, 170] on span "Row" at bounding box center [395, 176] width 16 height 13
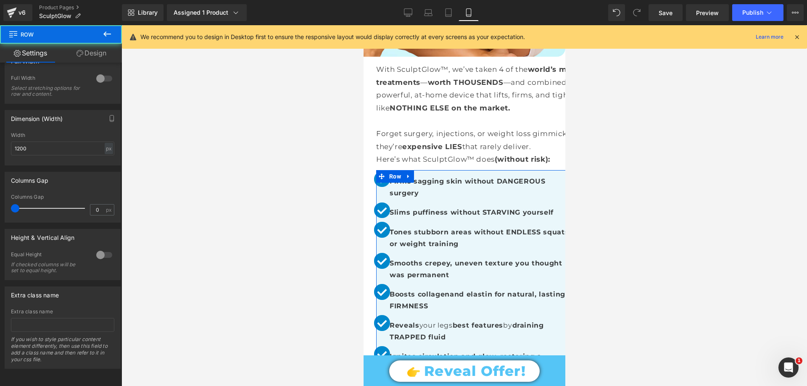
click at [93, 58] on link "Design" at bounding box center [91, 53] width 61 height 19
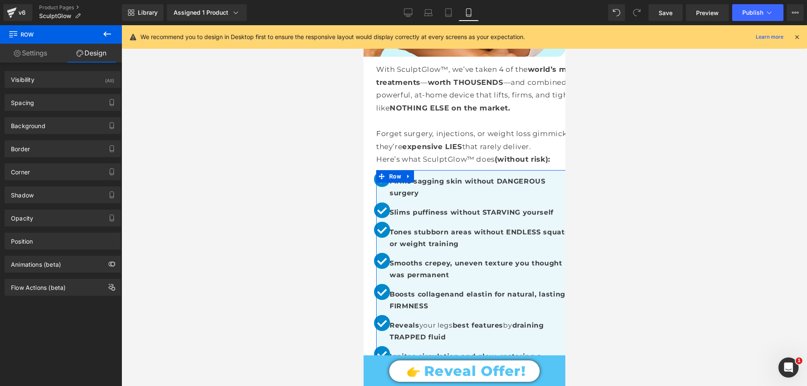
type input "1"
type input "0"
type input "30"
click at [43, 241] on div "Position" at bounding box center [62, 241] width 115 height 16
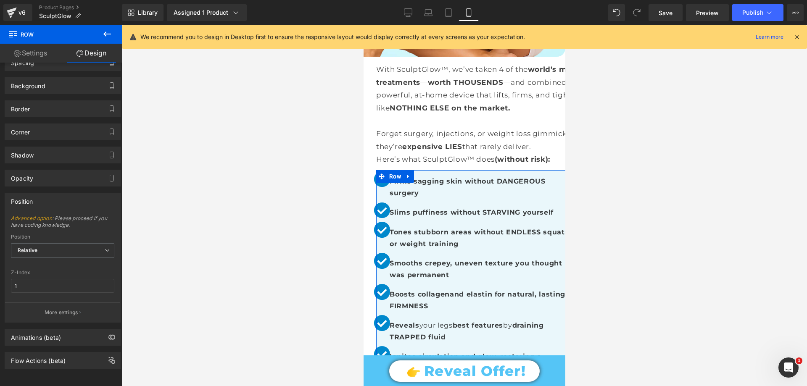
scroll to position [46, 0]
click at [56, 309] on p "More settings" at bounding box center [62, 313] width 34 height 8
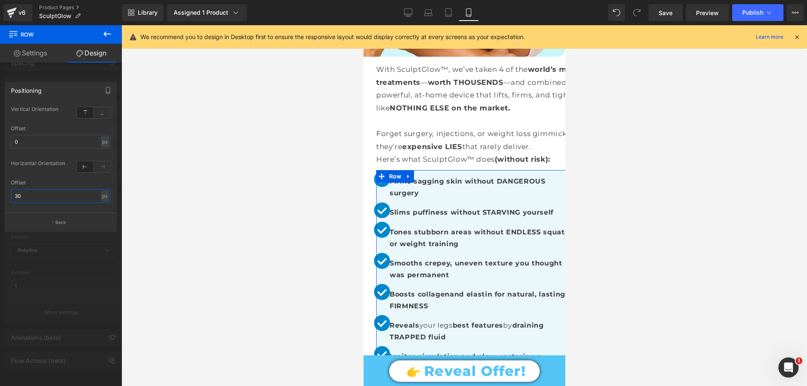
click at [24, 195] on input "30" at bounding box center [61, 196] width 100 height 14
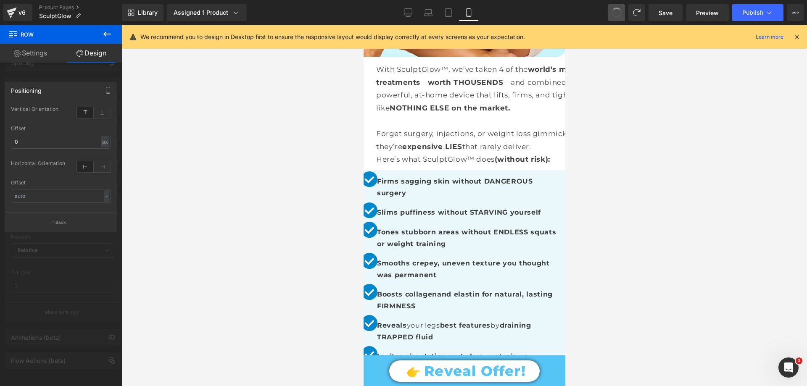
type input "30"
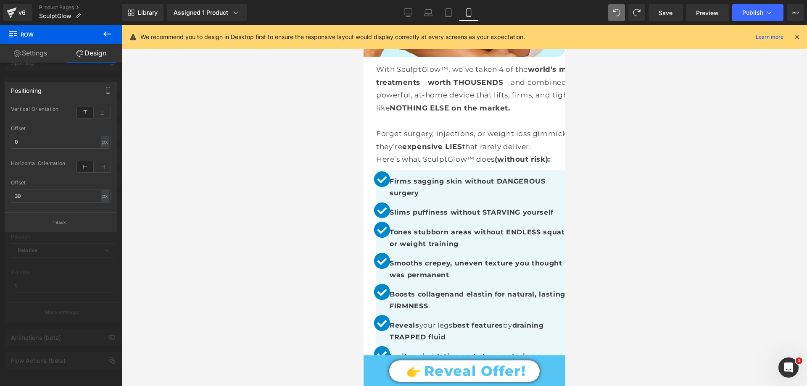
click at [306, 204] on div at bounding box center [463, 205] width 685 height 361
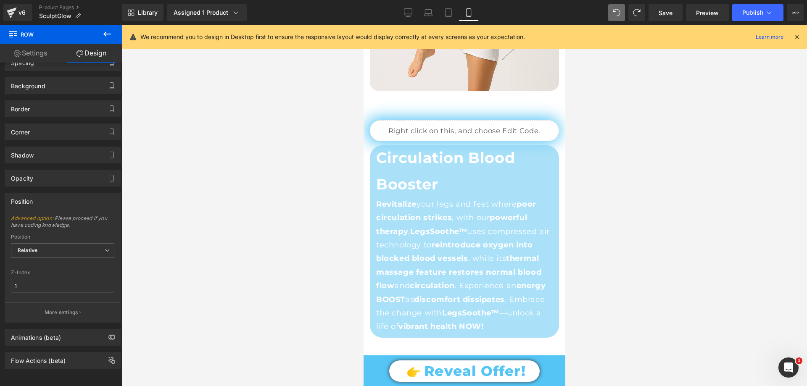
scroll to position [1681, 0]
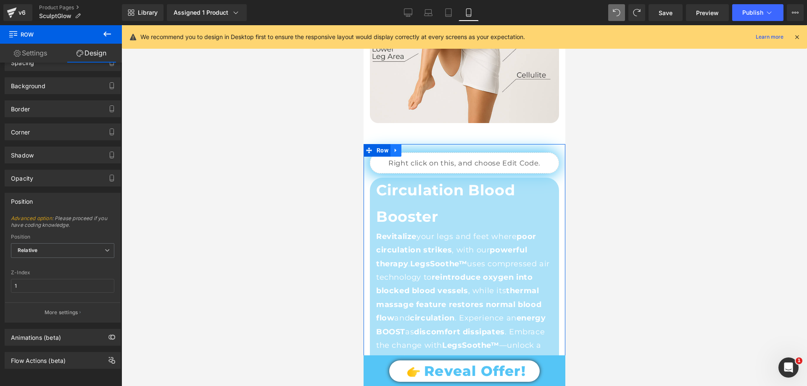
click at [395, 147] on icon at bounding box center [396, 150] width 6 height 6
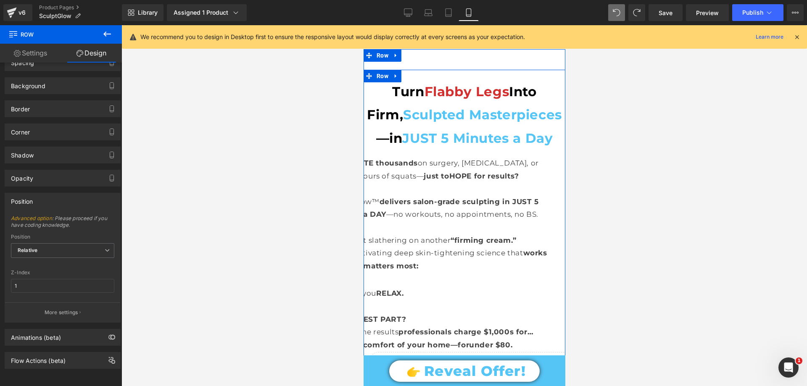
scroll to position [2143, 0]
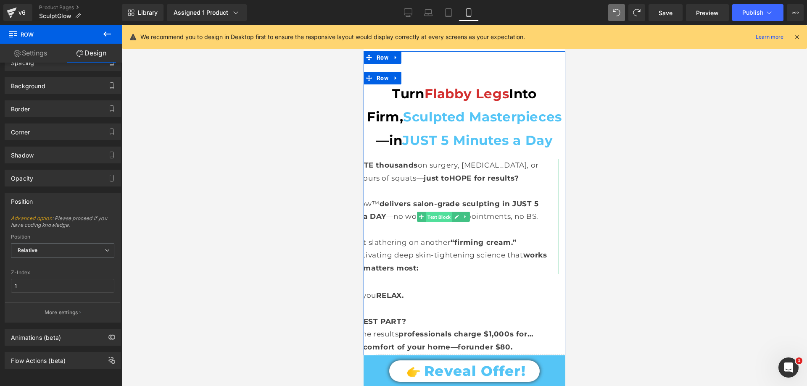
click at [439, 212] on span "Text Block" at bounding box center [438, 217] width 26 height 10
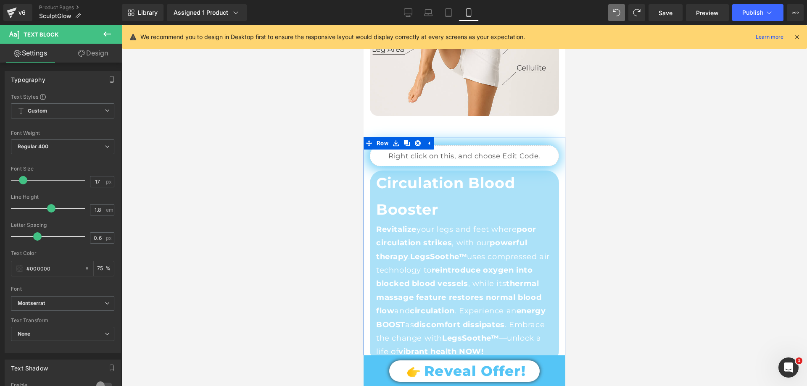
scroll to position [1681, 0]
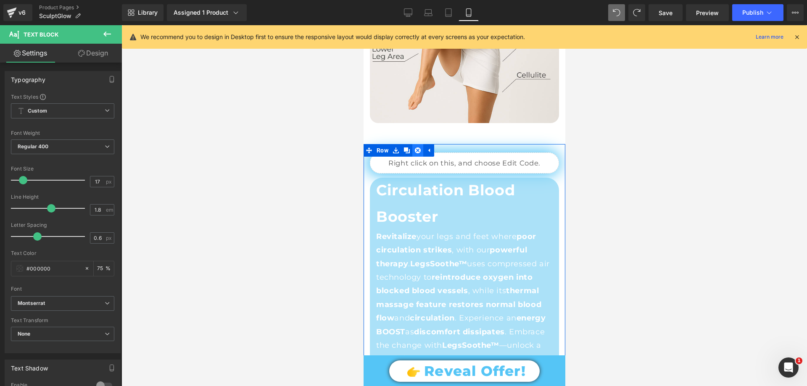
click at [417, 144] on link at bounding box center [417, 150] width 11 height 13
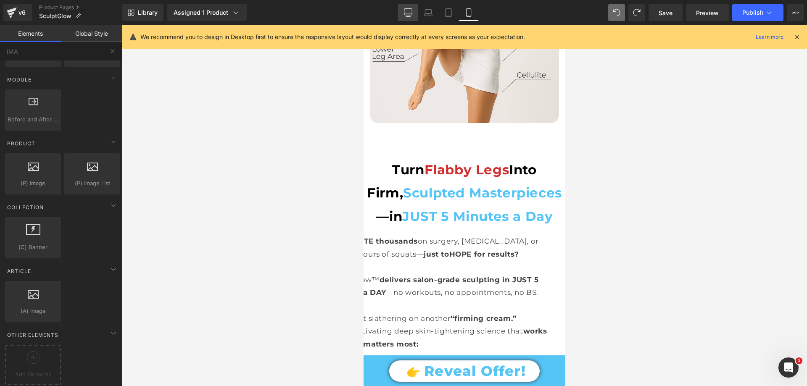
click at [413, 14] on link "Desktop" at bounding box center [408, 12] width 20 height 17
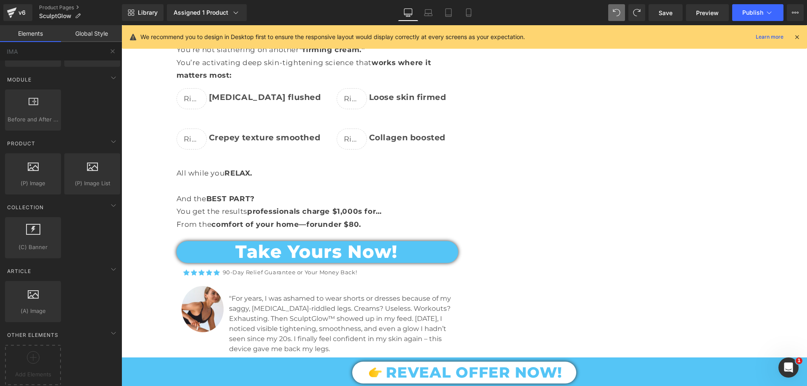
scroll to position [1513, 0]
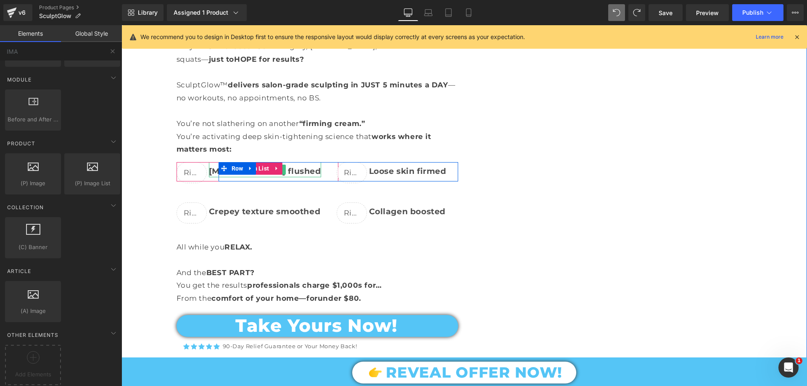
click at [211, 171] on b "[MEDICAL_DATA] flushed" at bounding box center [265, 171] width 112 height 10
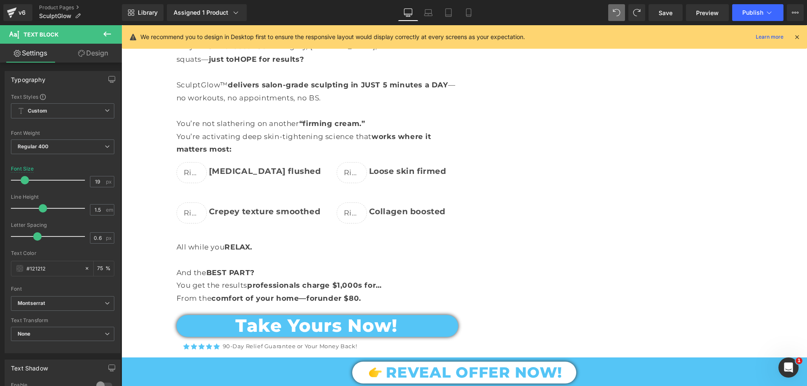
click at [95, 55] on link "Design" at bounding box center [93, 53] width 61 height 19
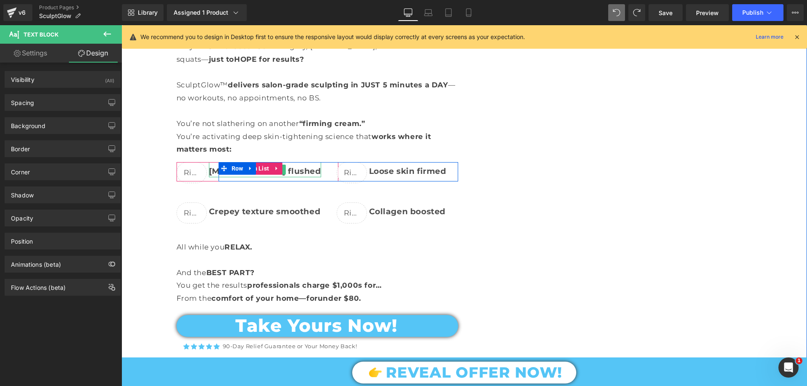
click at [213, 169] on b "[MEDICAL_DATA] flushed" at bounding box center [265, 171] width 112 height 10
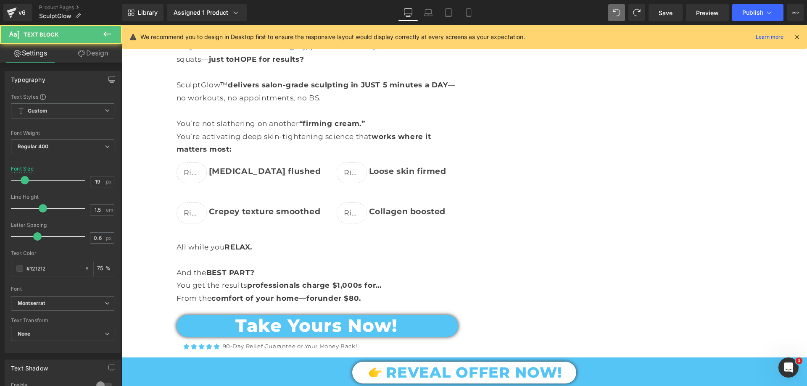
click at [94, 55] on link "Design" at bounding box center [93, 53] width 61 height 19
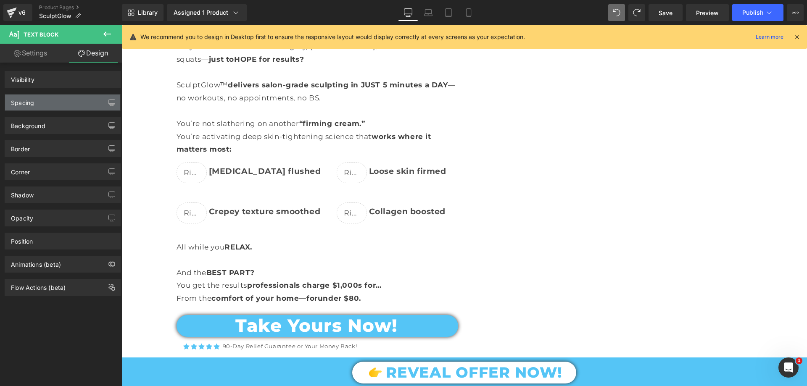
click at [44, 100] on div "Spacing" at bounding box center [62, 103] width 115 height 16
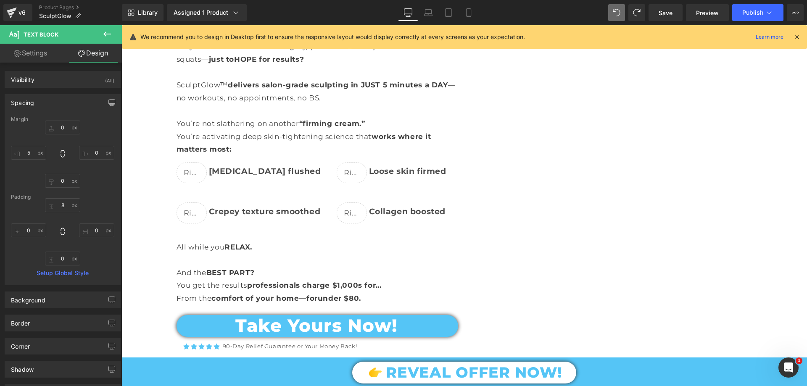
type input "0"
type input "5"
type input "8"
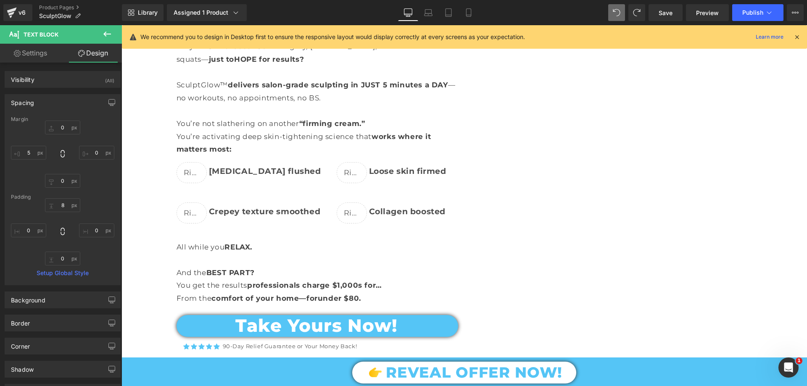
type input "0"
click at [67, 126] on input "0" at bounding box center [62, 128] width 35 height 14
type input "15"
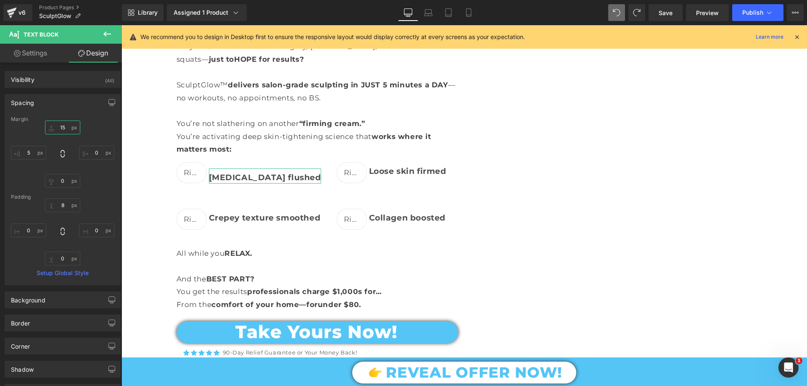
click at [63, 128] on input "15" at bounding box center [62, 128] width 35 height 14
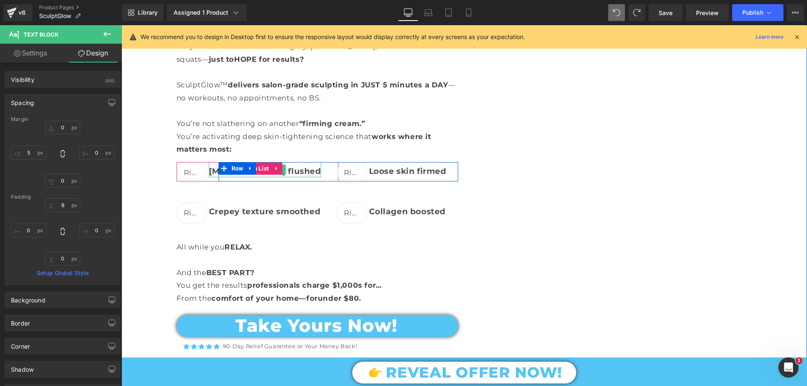
click at [286, 168] on b "[MEDICAL_DATA] flushed" at bounding box center [265, 171] width 112 height 10
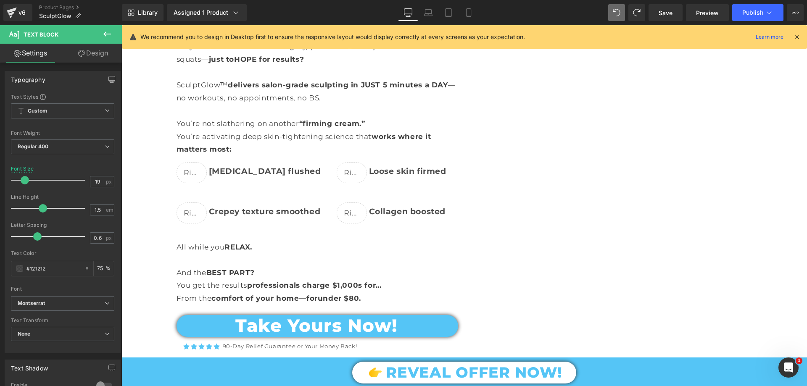
click at [100, 54] on link "Design" at bounding box center [93, 53] width 61 height 19
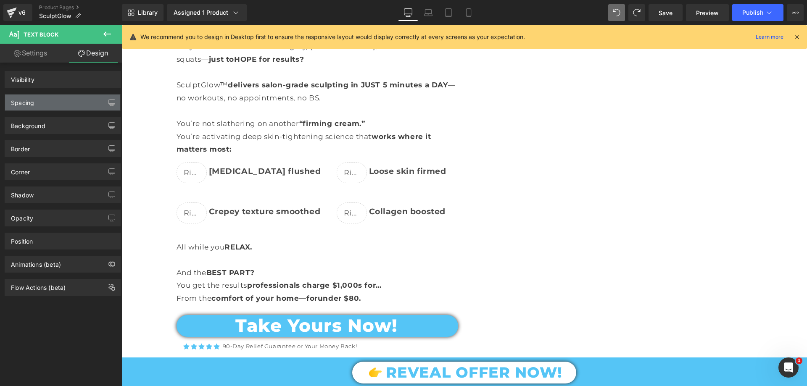
click at [37, 104] on div "Spacing" at bounding box center [62, 103] width 115 height 16
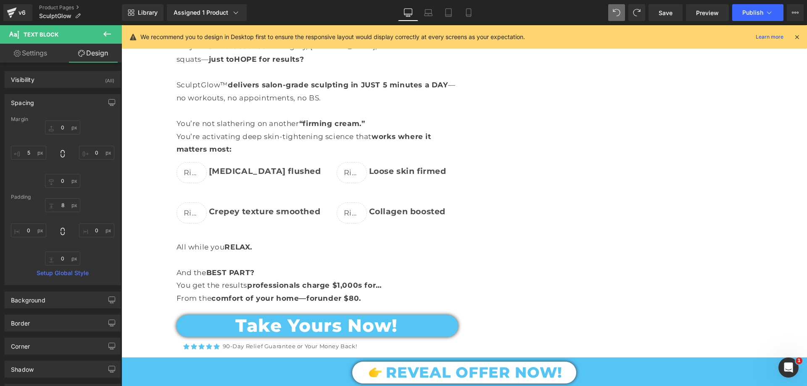
type input "0"
type input "5"
type input "8"
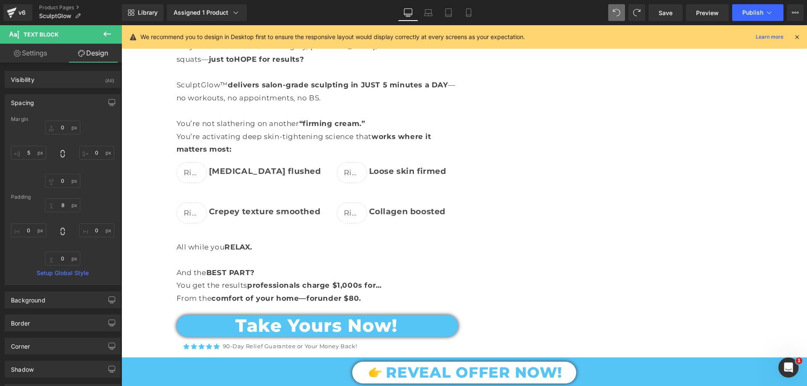
type input "0"
click at [66, 128] on input "0" at bounding box center [62, 128] width 35 height 14
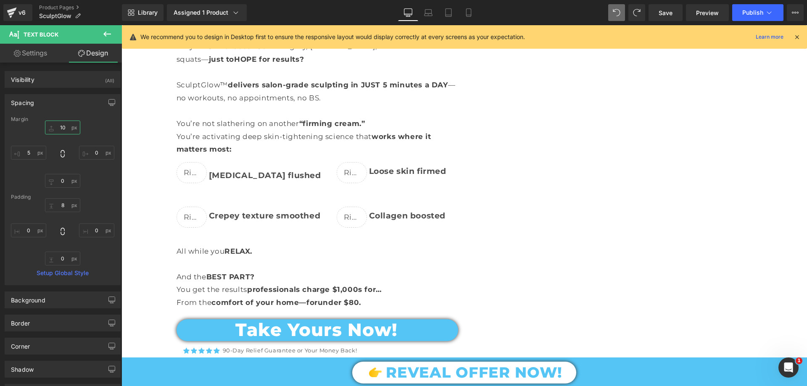
type input "1"
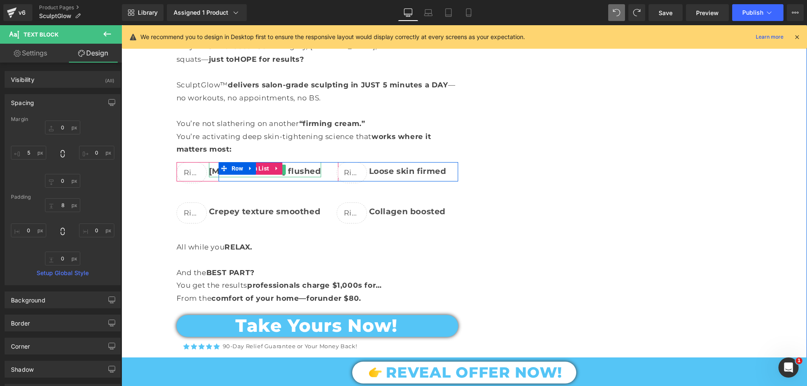
click at [299, 168] on b "[MEDICAL_DATA] flushed" at bounding box center [265, 171] width 112 height 10
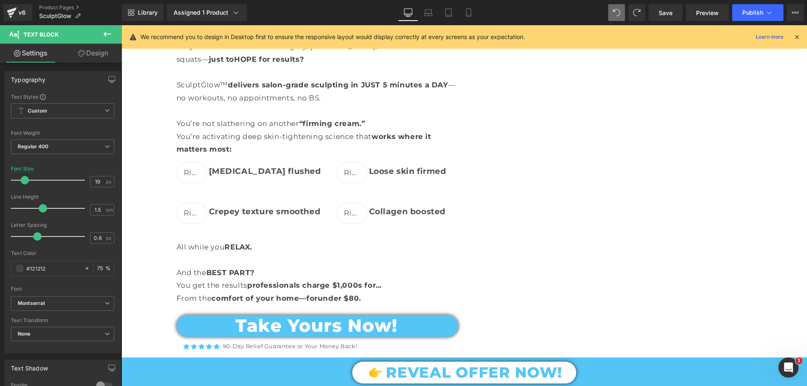
click at [89, 54] on link "Design" at bounding box center [93, 53] width 61 height 19
click at [0, 0] on div "Spacing" at bounding box center [0, 0] width 0 height 0
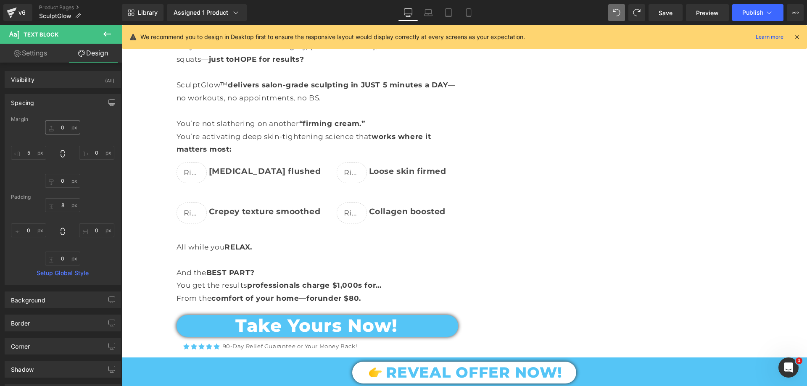
type input "0"
type input "5"
type input "8"
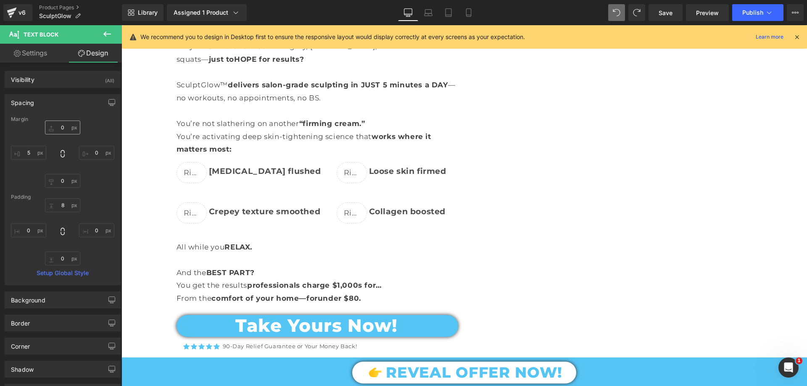
type input "0"
click at [66, 132] on input "0" at bounding box center [62, 128] width 35 height 14
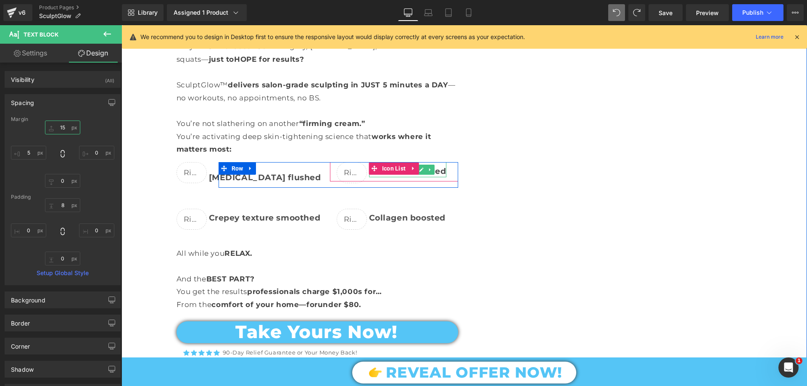
type input "15"
click at [428, 167] on icon at bounding box center [430, 169] width 5 height 5
click at [407, 175] on div at bounding box center [407, 176] width 77 height 2
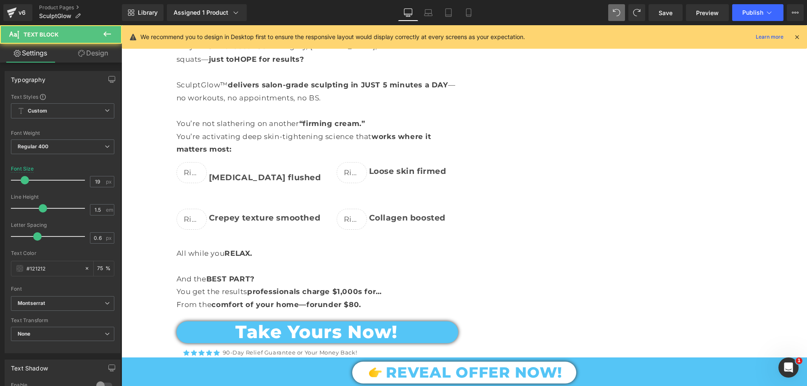
click at [100, 53] on link "Design" at bounding box center [93, 53] width 61 height 19
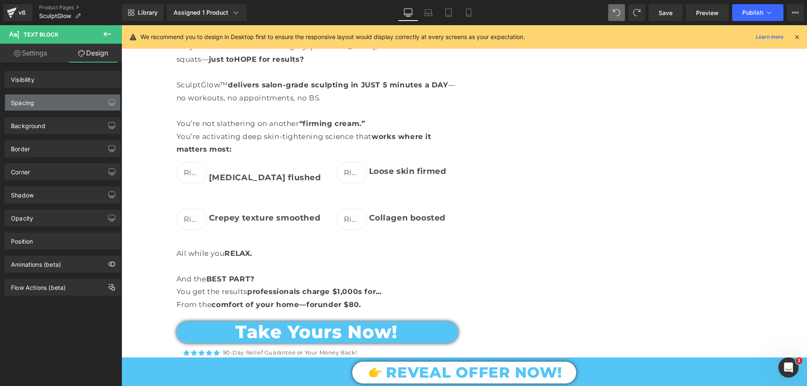
click at [29, 100] on div "Spacing" at bounding box center [22, 101] width 23 height 12
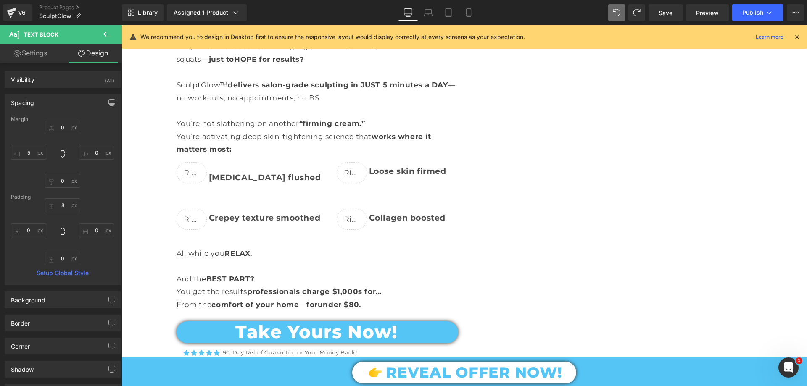
type input "0"
type input "5"
type input "8"
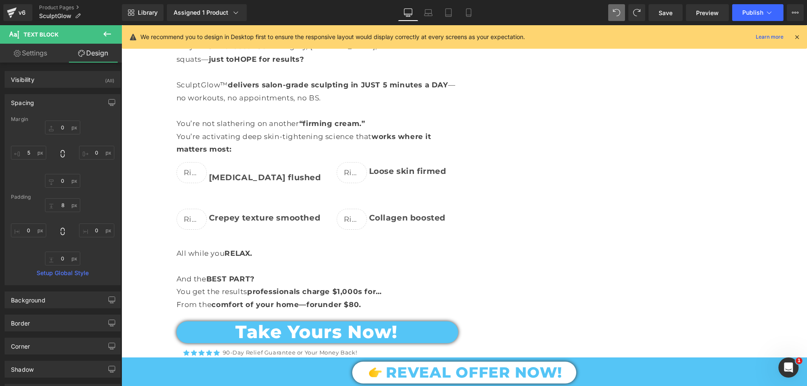
type input "0"
click at [66, 129] on input "0" at bounding box center [62, 128] width 35 height 14
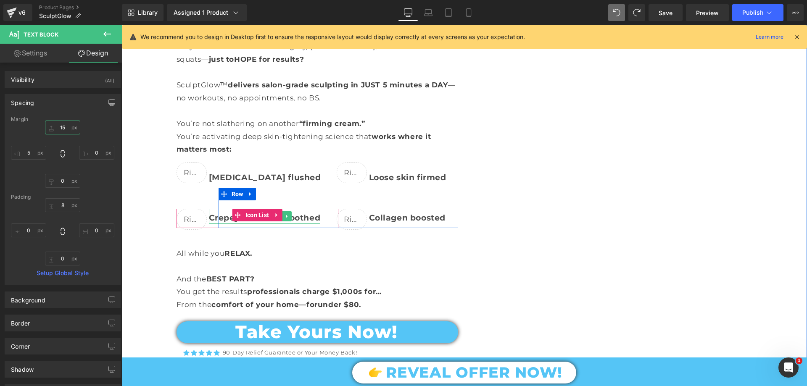
type input "15"
click at [283, 219] on link at bounding box center [287, 216] width 9 height 10
click at [218, 222] on div at bounding box center [265, 223] width 112 height 2
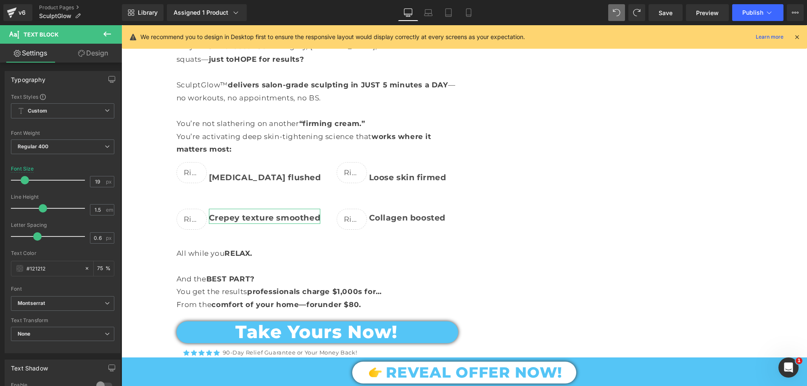
click at [90, 58] on link "Design" at bounding box center [93, 53] width 61 height 19
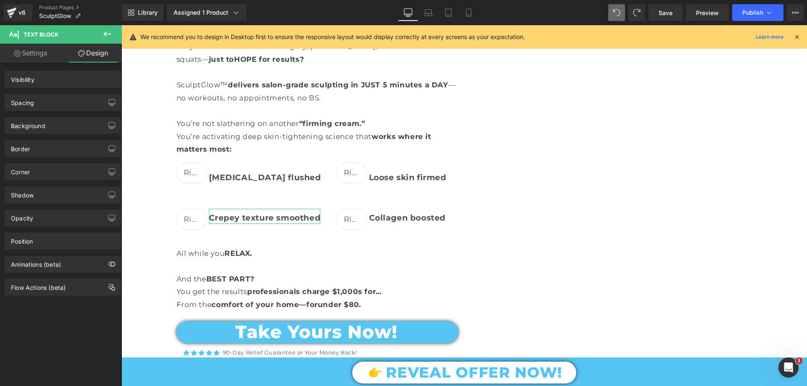
click at [38, 102] on div "Spacing" at bounding box center [62, 103] width 115 height 16
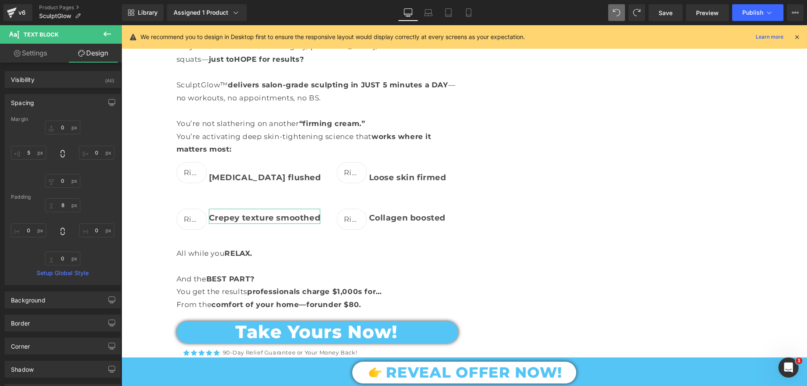
type input "0"
type input "5"
type input "8"
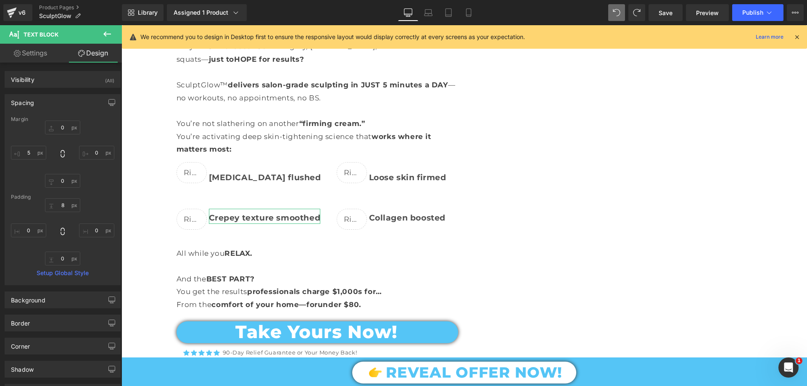
type input "0"
click at [63, 127] on input "0" at bounding box center [62, 128] width 35 height 14
type input "15"
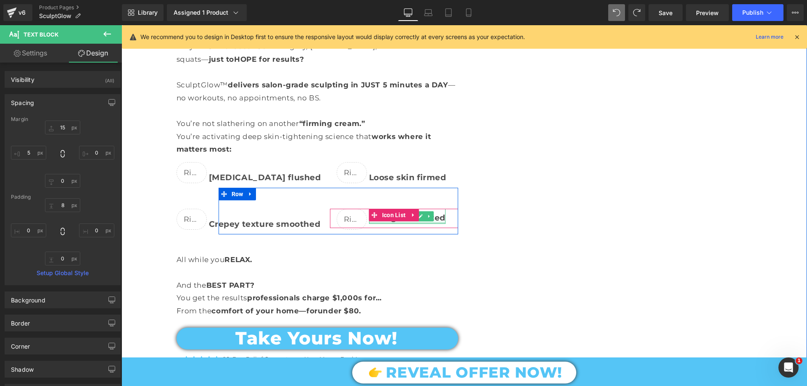
click at [376, 222] on div at bounding box center [407, 223] width 77 height 2
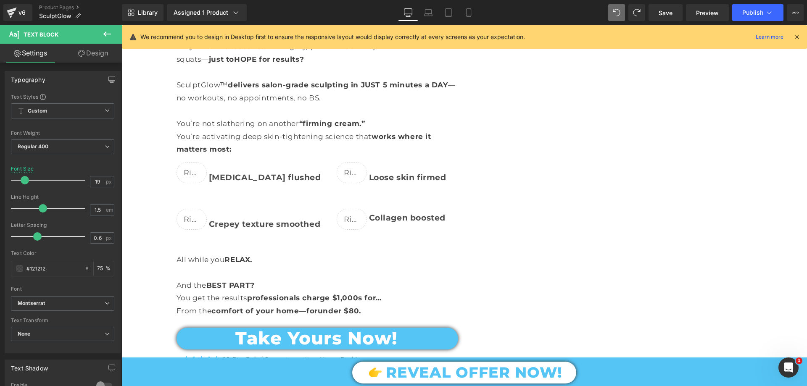
click at [98, 51] on link "Design" at bounding box center [93, 53] width 61 height 19
click at [0, 0] on div "Spacing" at bounding box center [0, 0] width 0 height 0
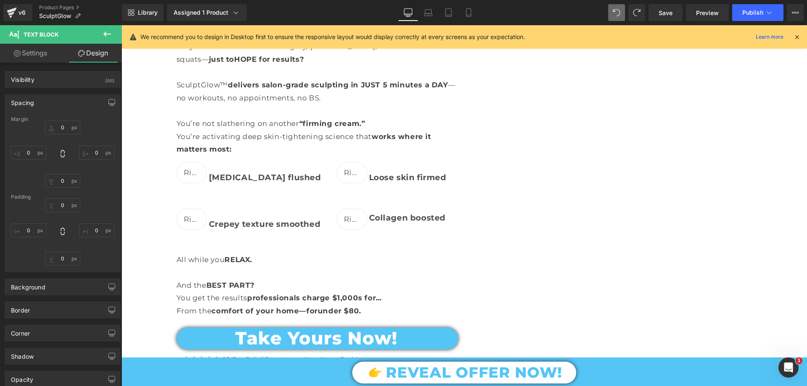
type input "0"
type input "5"
type input "8"
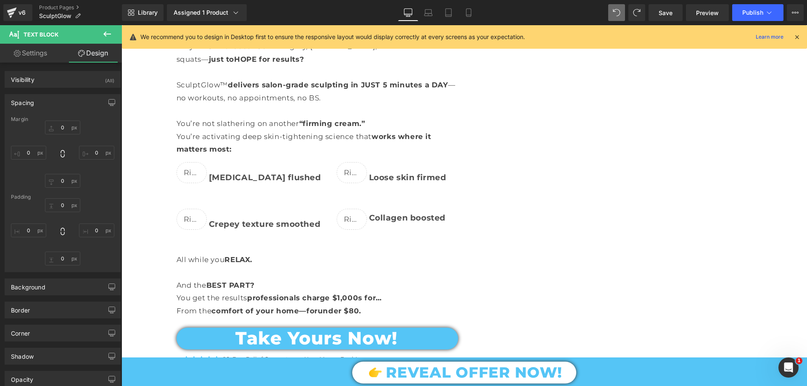
type input "0"
click at [68, 127] on input "0" at bounding box center [62, 128] width 35 height 14
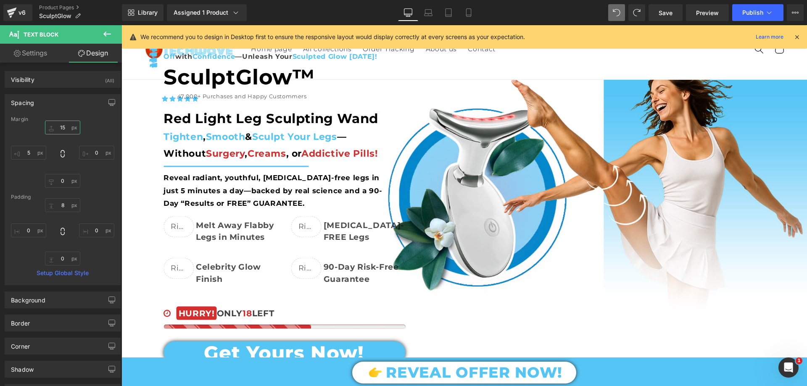
scroll to position [0, 0]
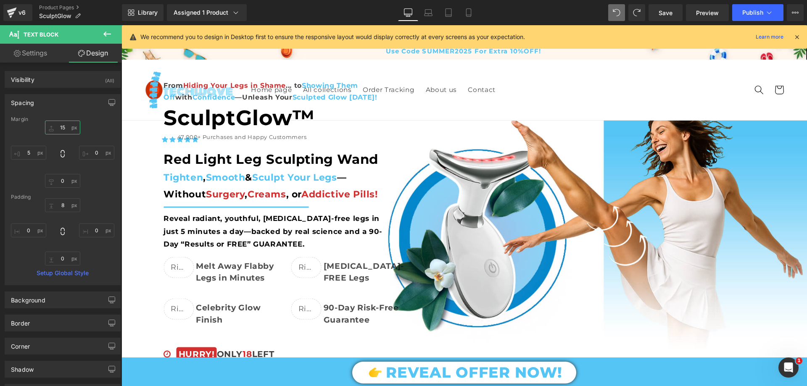
type input "15"
click at [800, 36] on icon at bounding box center [797, 37] width 8 height 8
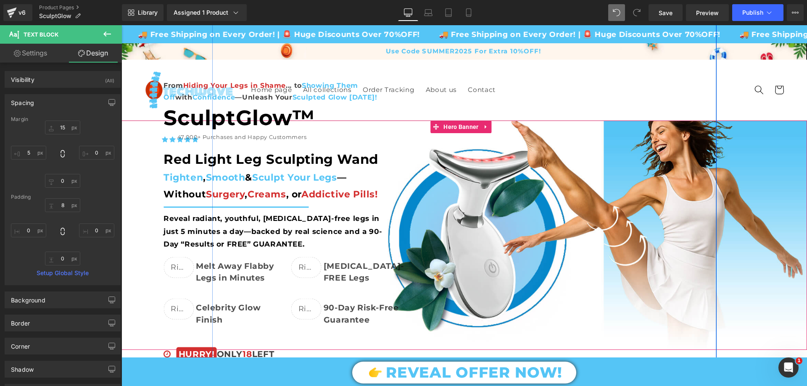
click at [227, 72] on div "From Hiding Your Legs in Shame ... to Showing Them Off" at bounding box center [464, 240] width 504 height 526
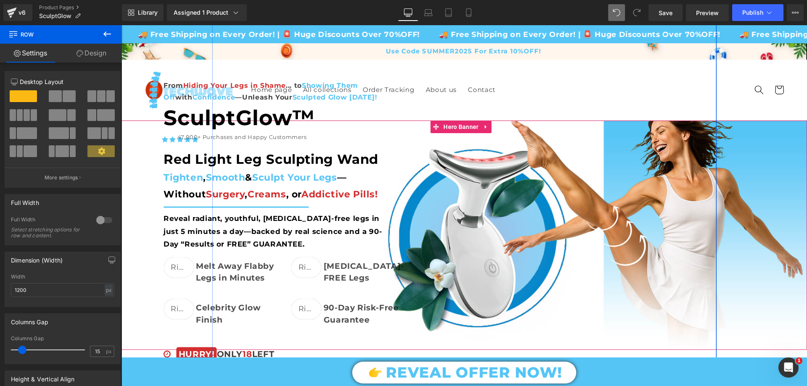
click at [414, 73] on div "From Hiding Your Legs in Shame ... to Showing Them Off" at bounding box center [464, 240] width 504 height 526
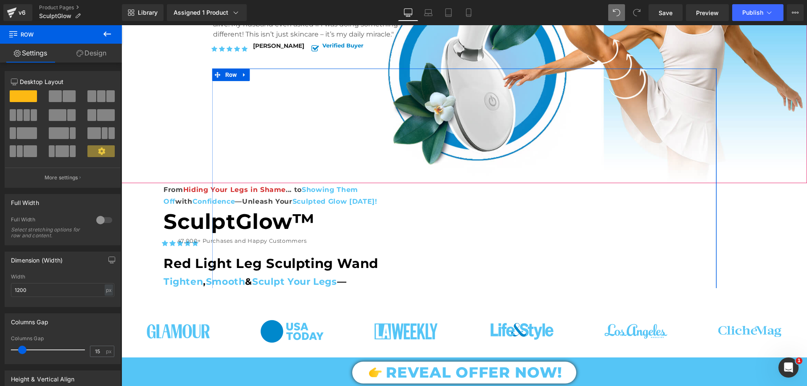
scroll to position [168, 0]
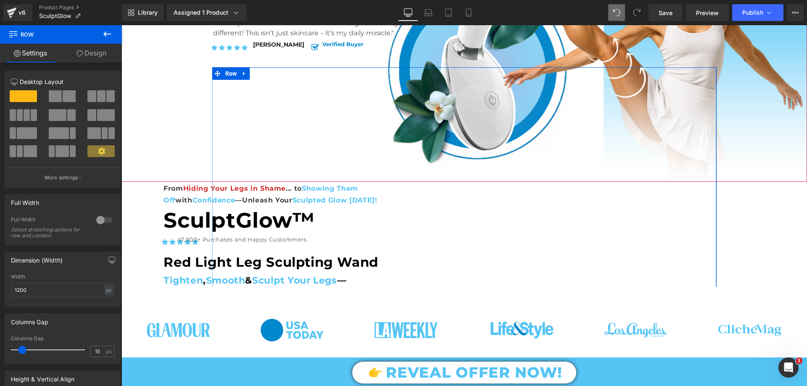
click at [248, 149] on div "From Hiding Your Legs in Shame ... to" at bounding box center [464, 343] width 504 height 526
click at [89, 52] on link "Design" at bounding box center [91, 53] width 61 height 19
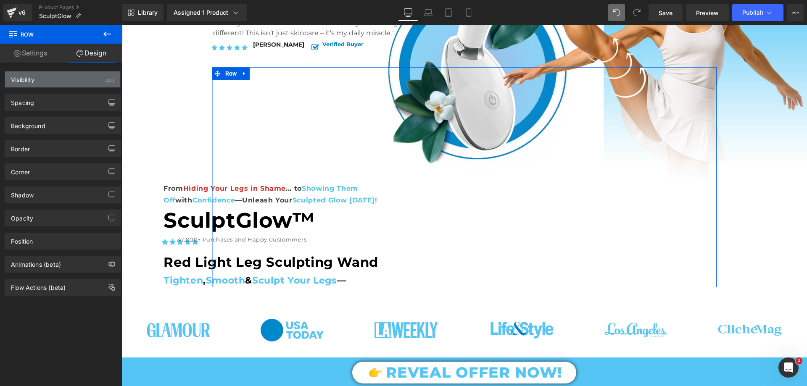
click at [51, 82] on div "Visibility (All)" at bounding box center [62, 79] width 115 height 16
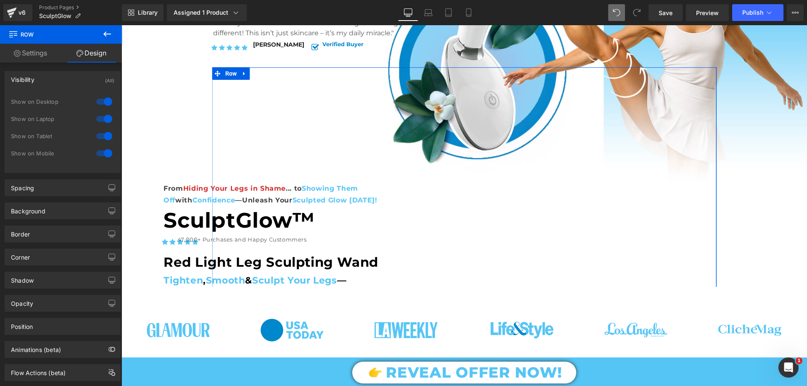
click at [107, 134] on div at bounding box center [104, 135] width 20 height 13
click at [107, 120] on div at bounding box center [104, 118] width 20 height 13
click at [106, 102] on div at bounding box center [104, 101] width 20 height 13
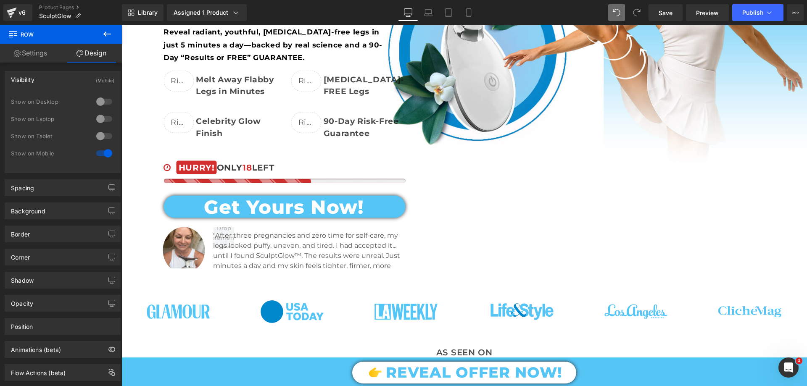
scroll to position [0, 0]
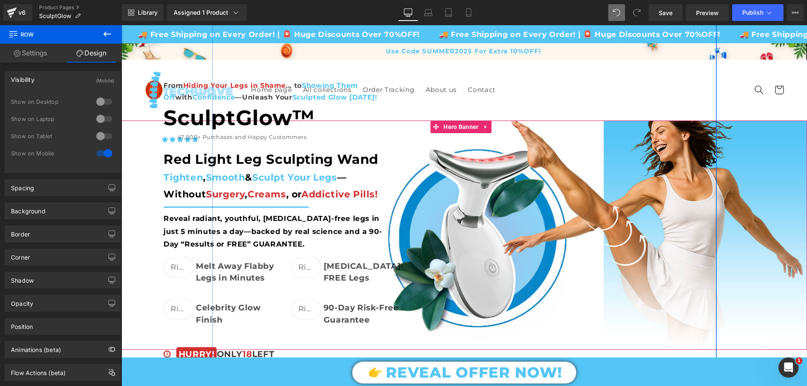
click at [217, 56] on div "From Hiding Your Legs in Shame ... to Showing Them Off" at bounding box center [464, 240] width 504 height 526
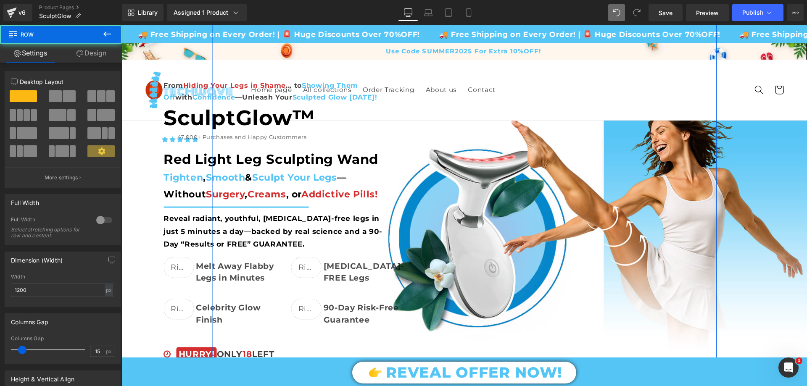
click at [94, 57] on link "Design" at bounding box center [91, 53] width 61 height 19
click at [0, 0] on div "Visibility" at bounding box center [0, 0] width 0 height 0
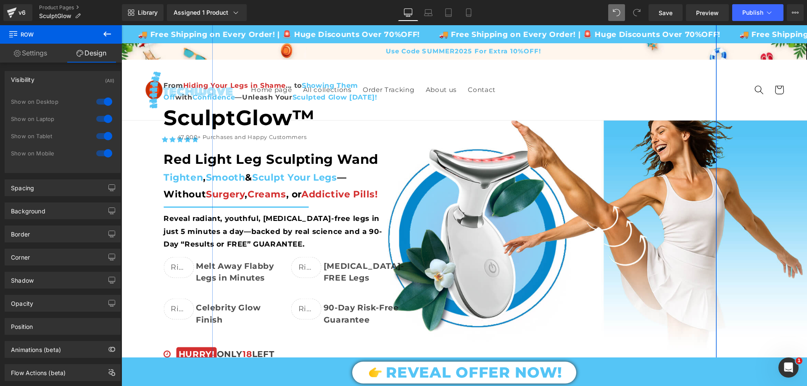
click at [105, 136] on div at bounding box center [104, 135] width 20 height 13
click at [103, 117] on div at bounding box center [104, 118] width 20 height 13
click at [105, 97] on div at bounding box center [104, 101] width 20 height 13
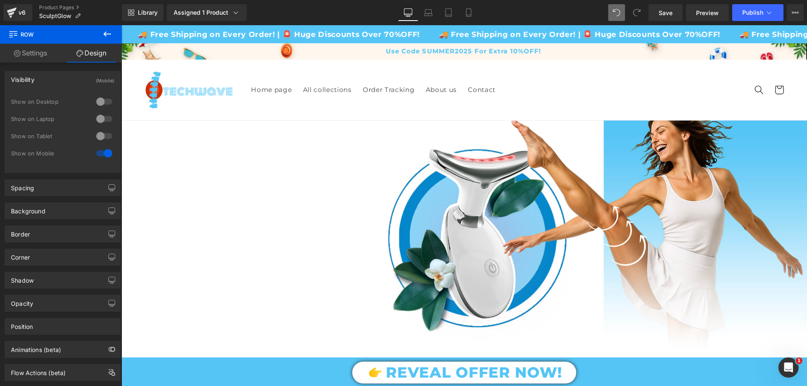
click at [98, 134] on div at bounding box center [104, 135] width 20 height 13
click at [102, 119] on div at bounding box center [104, 118] width 20 height 13
click at [98, 98] on div at bounding box center [104, 101] width 20 height 13
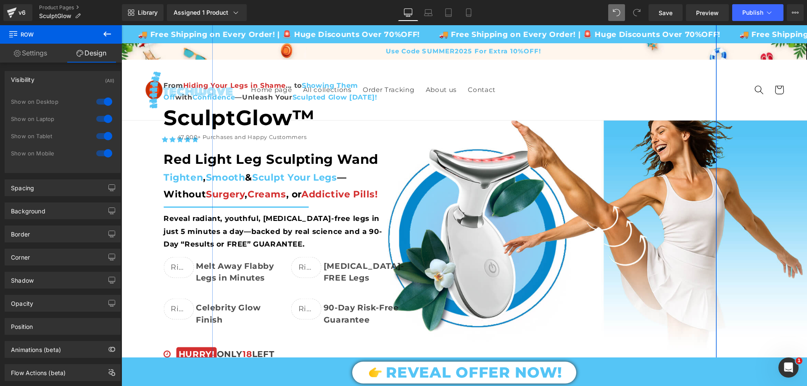
click at [106, 150] on div at bounding box center [104, 153] width 20 height 13
drag, startPoint x: 468, startPoint y: 8, endPoint x: 93, endPoint y: 89, distance: 383.6
click at [468, 8] on link "Mobile" at bounding box center [469, 12] width 20 height 17
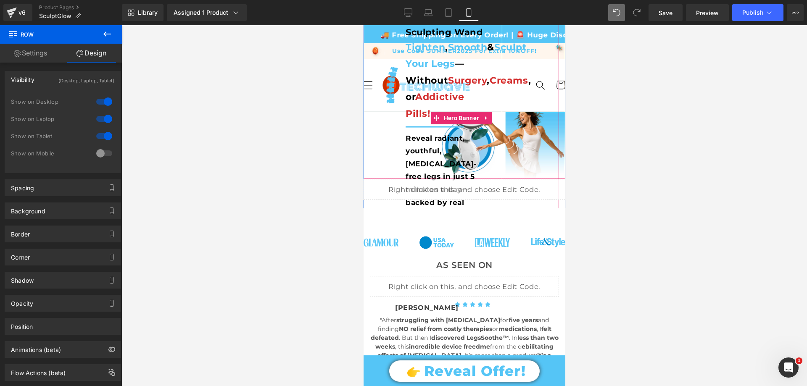
click at [368, 97] on div "From Hiding Your Legs in Shame ... to Showing Them Off with Confidence —Unleash…" at bounding box center [401, 135] width 202 height 526
